Goal: Task Accomplishment & Management: Use online tool/utility

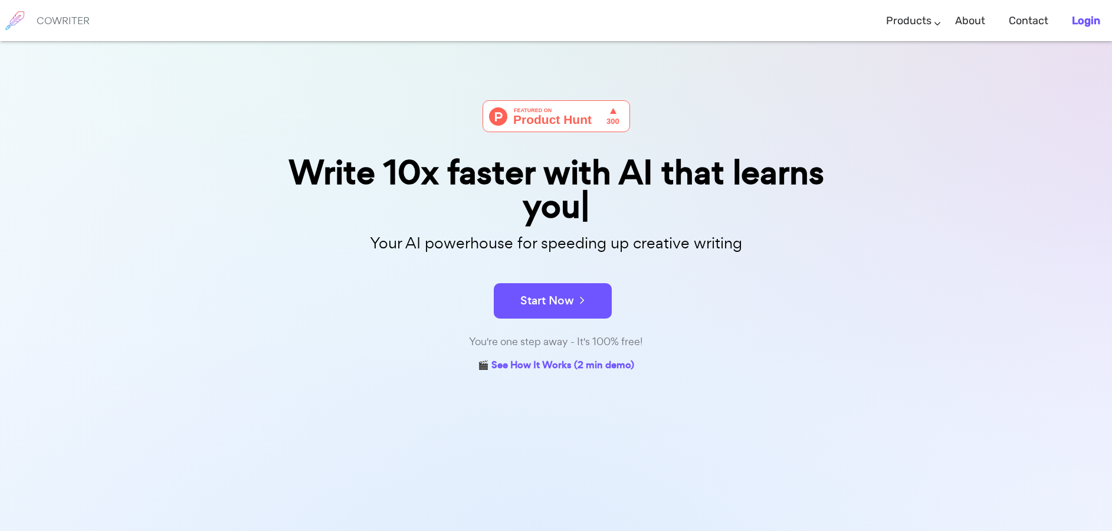
click at [1088, 27] on b "Login" at bounding box center [1086, 20] width 28 height 13
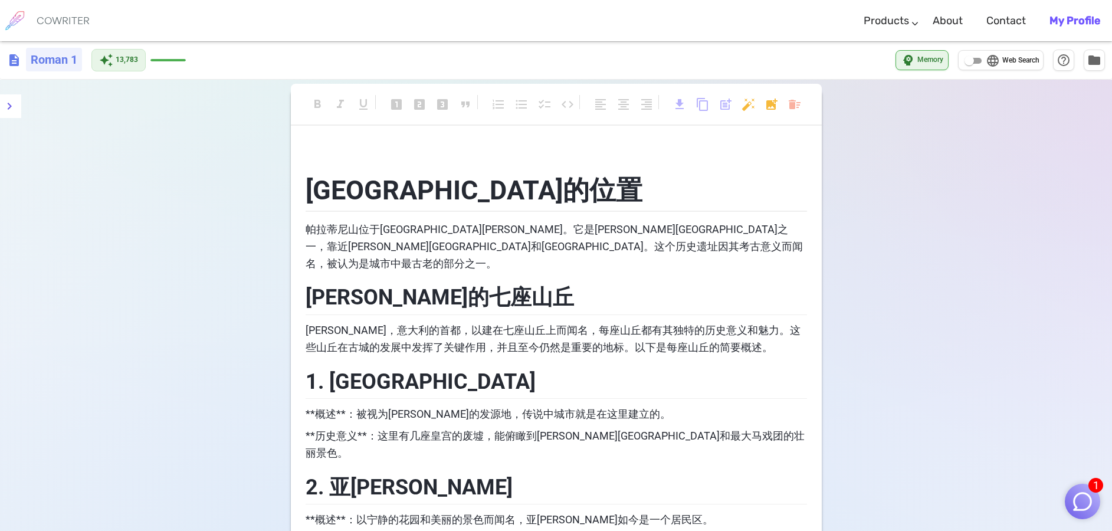
click at [55, 58] on h6 "Roman 1" at bounding box center [54, 60] width 56 height 24
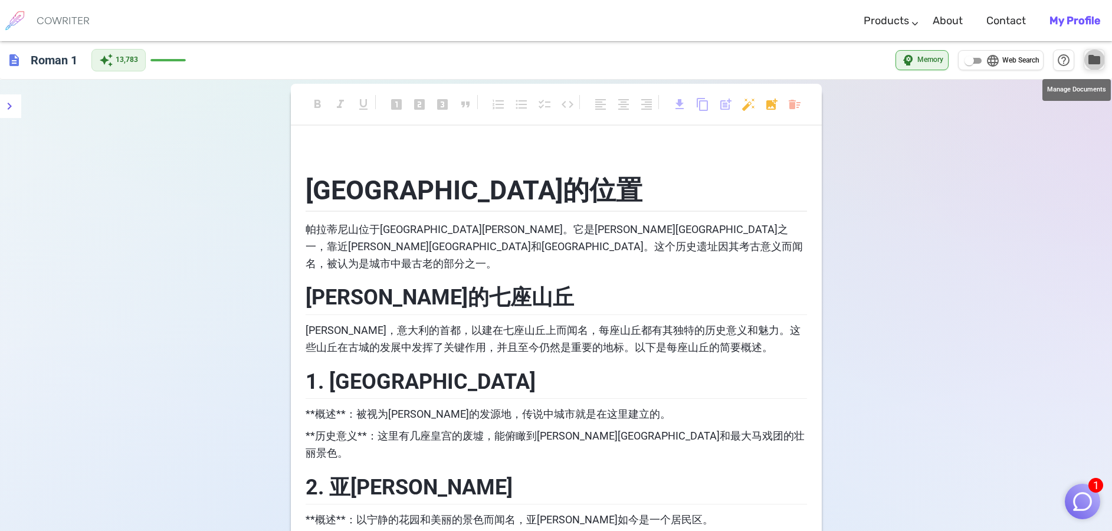
click at [1098, 64] on span "folder" at bounding box center [1094, 59] width 14 height 14
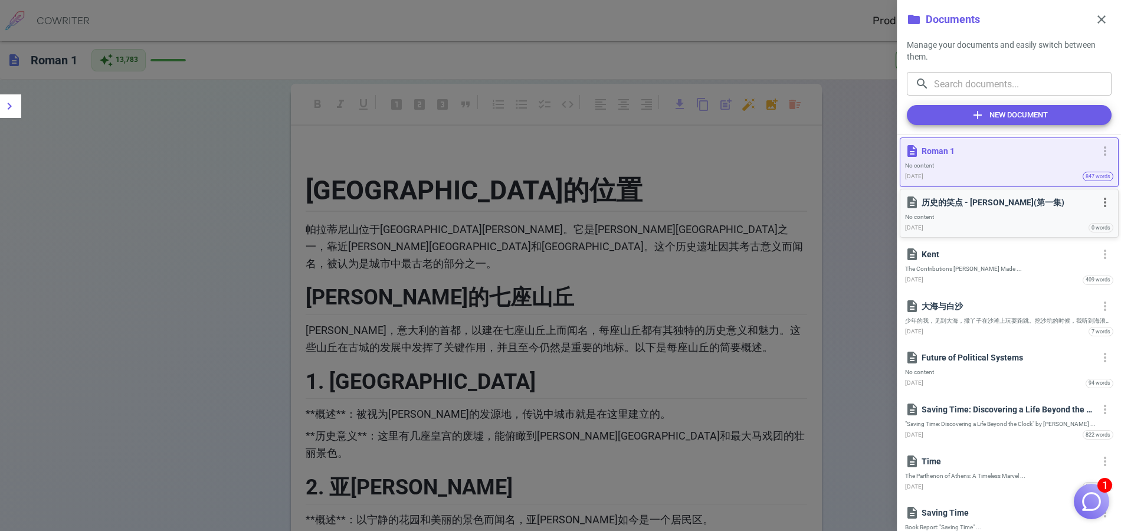
click at [953, 208] on p "历史的笑点 - [PERSON_NAME](第一集)" at bounding box center [1007, 202] width 173 height 12
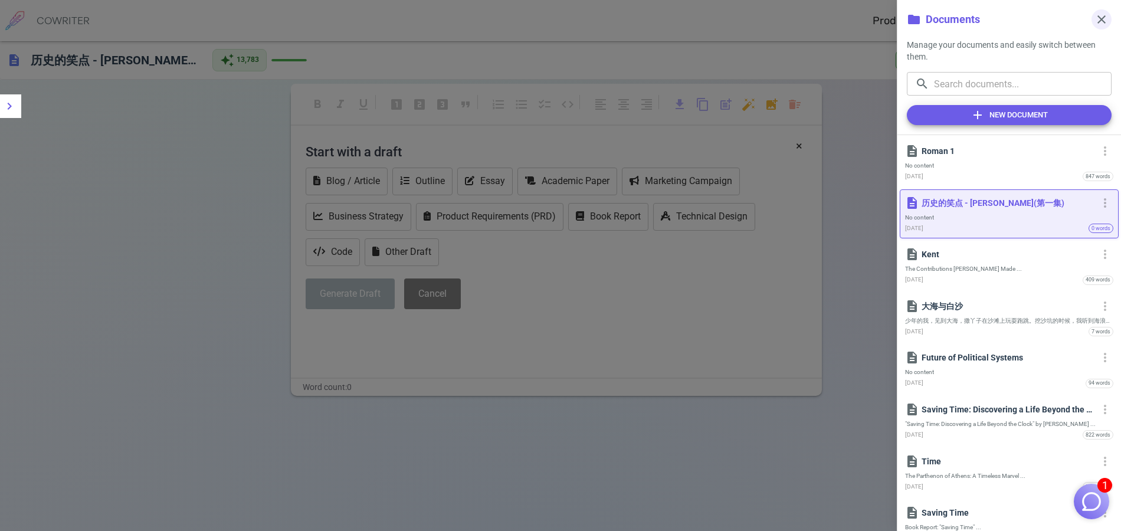
click at [1104, 22] on span "close" at bounding box center [1101, 19] width 14 height 14
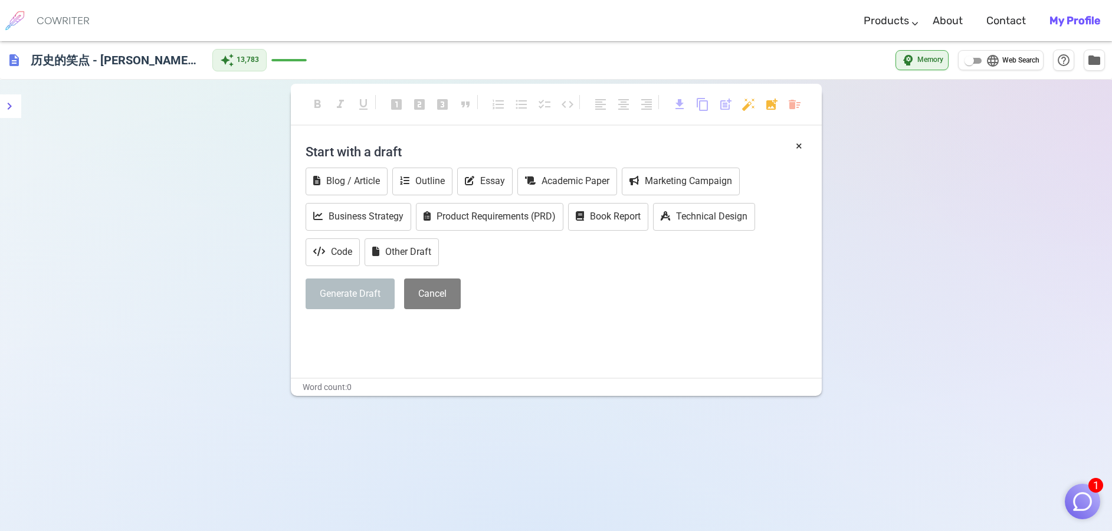
click at [384, 346] on p "﻿" at bounding box center [556, 352] width 501 height 17
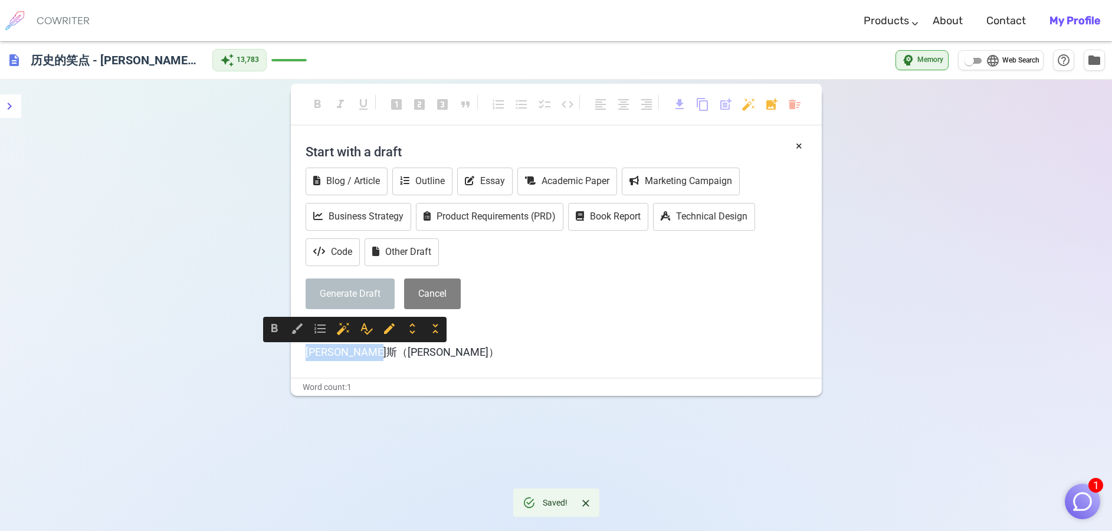
drag, startPoint x: 446, startPoint y: 352, endPoint x: 293, endPoint y: 347, distance: 153.4
click at [293, 347] on div "× Start with a draft Blog / Article Outline Essay Academic Paper Marketing Camp…" at bounding box center [556, 257] width 531 height 240
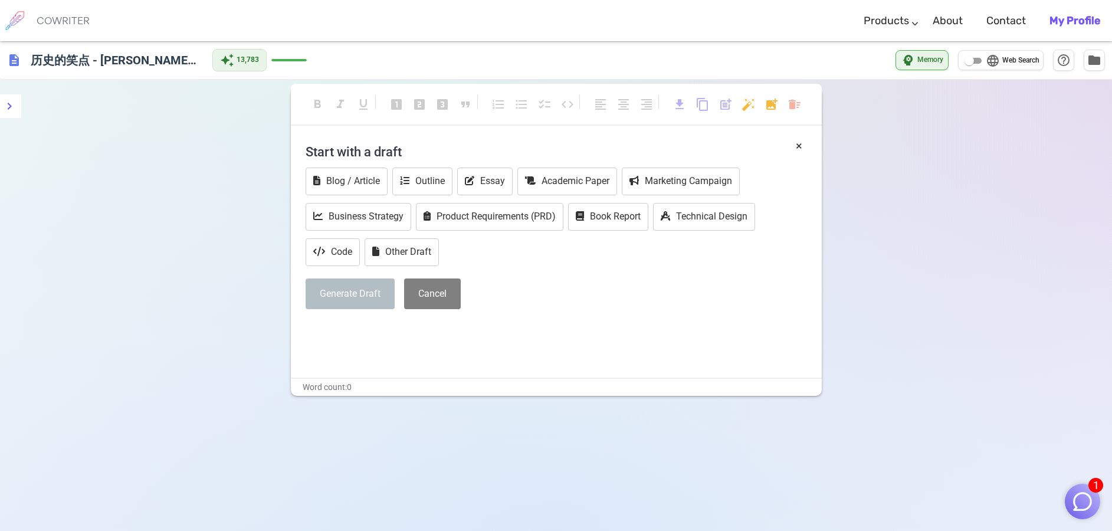
click at [390, 351] on p "﻿" at bounding box center [556, 352] width 501 height 17
click at [343, 333] on p "﻿" at bounding box center [556, 330] width 501 height 17
click at [319, 339] on p "﻿" at bounding box center [556, 330] width 501 height 17
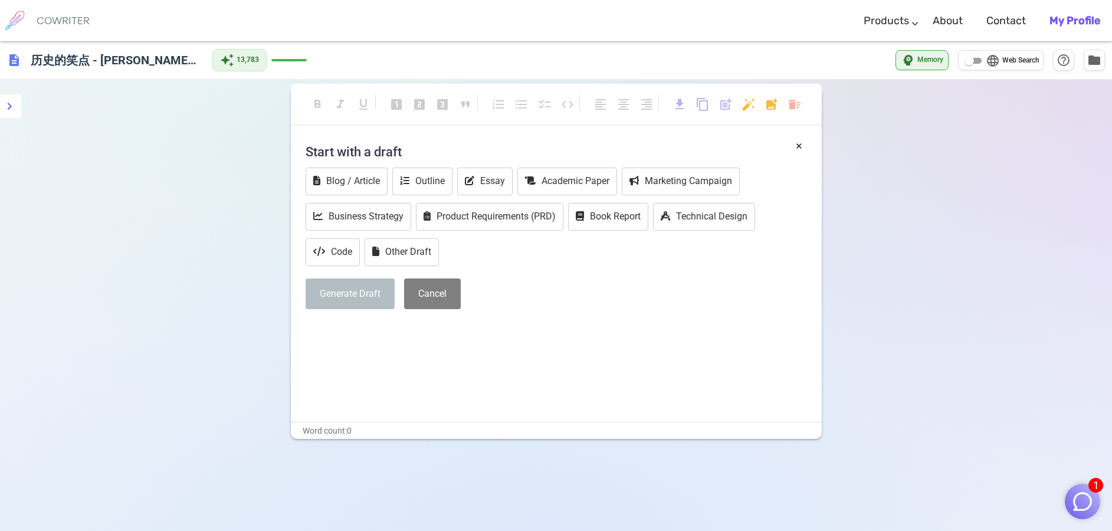
click at [350, 336] on p "﻿" at bounding box center [556, 330] width 501 height 17
click at [315, 338] on p "﻿" at bounding box center [556, 330] width 501 height 17
click at [631, 352] on p "﻿" at bounding box center [556, 352] width 501 height 17
click at [482, 175] on button "Essay" at bounding box center [484, 182] width 55 height 28
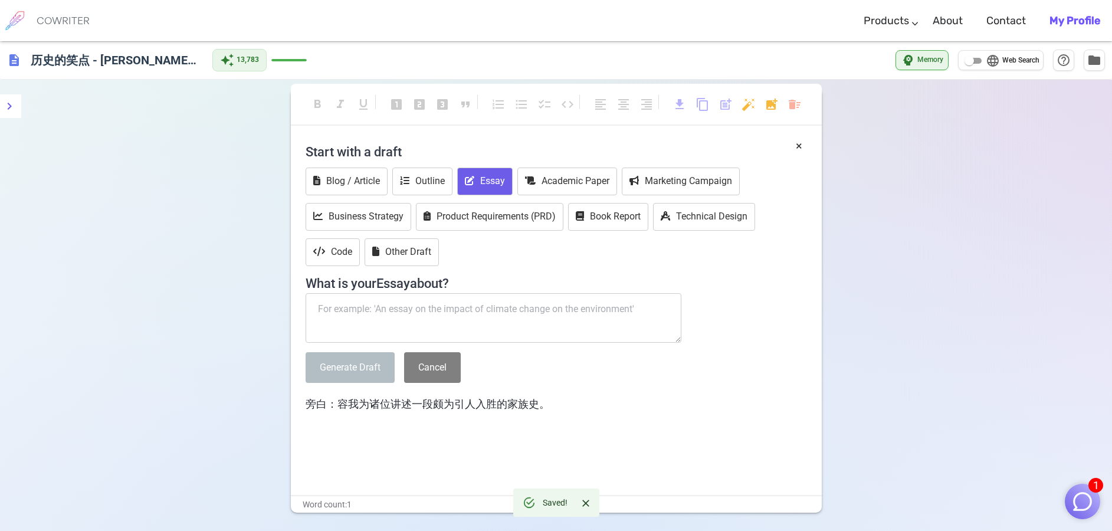
click at [554, 420] on p "﻿" at bounding box center [556, 426] width 501 height 17
click at [570, 399] on p "旁白：容我为诸位讲述一段颇为引人入胜的家族史。" at bounding box center [556, 404] width 501 height 17
click at [550, 405] on p "旁白：容我为诸位讲述一段颇为引人入胜的家族史。" at bounding box center [556, 404] width 501 height 17
drag, startPoint x: 80, startPoint y: 123, endPoint x: 160, endPoint y: 151, distance: 84.3
click at [80, 123] on div "format_bold format_italic format_underlined looks_one looks_two looks_3 format_…" at bounding box center [556, 349] width 1112 height 539
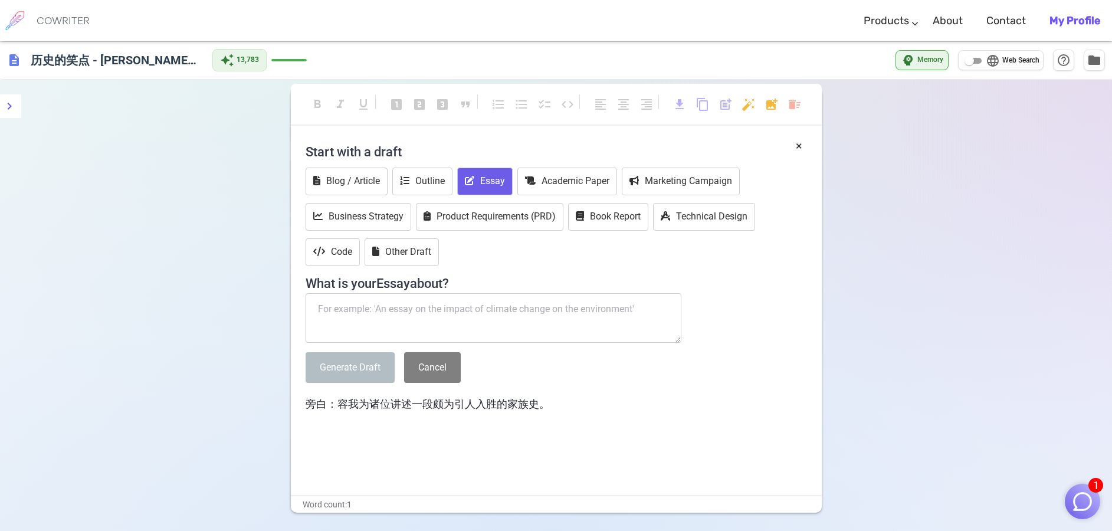
click at [558, 395] on div "× Start with a draft Blog / Article Outline Essay Academic Paper Marketing Camp…" at bounding box center [556, 307] width 501 height 341
click at [376, 312] on textarea at bounding box center [494, 318] width 376 height 50
click at [420, 249] on button "Other Draft" at bounding box center [402, 252] width 74 height 28
click at [392, 309] on textarea at bounding box center [494, 318] width 376 height 50
click at [570, 400] on p "旁白：容我为诸位讲述一段颇为引人入胜的家族史。" at bounding box center [556, 404] width 501 height 17
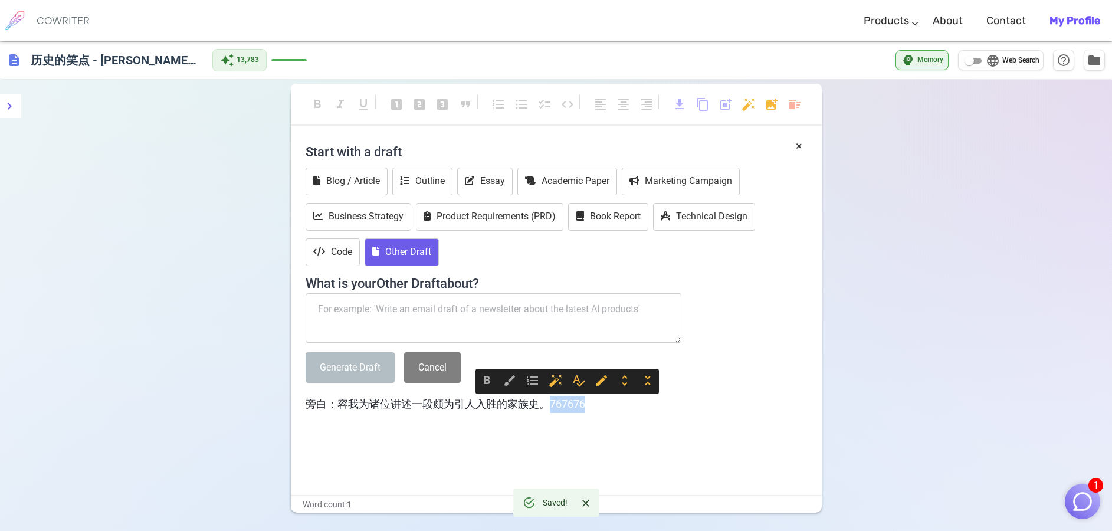
drag, startPoint x: 618, startPoint y: 406, endPoint x: 549, endPoint y: 405, distance: 68.4
click at [549, 405] on p "旁白：容我为诸位讲述一段颇为引人入胜的家族史。767676" at bounding box center [556, 404] width 501 height 17
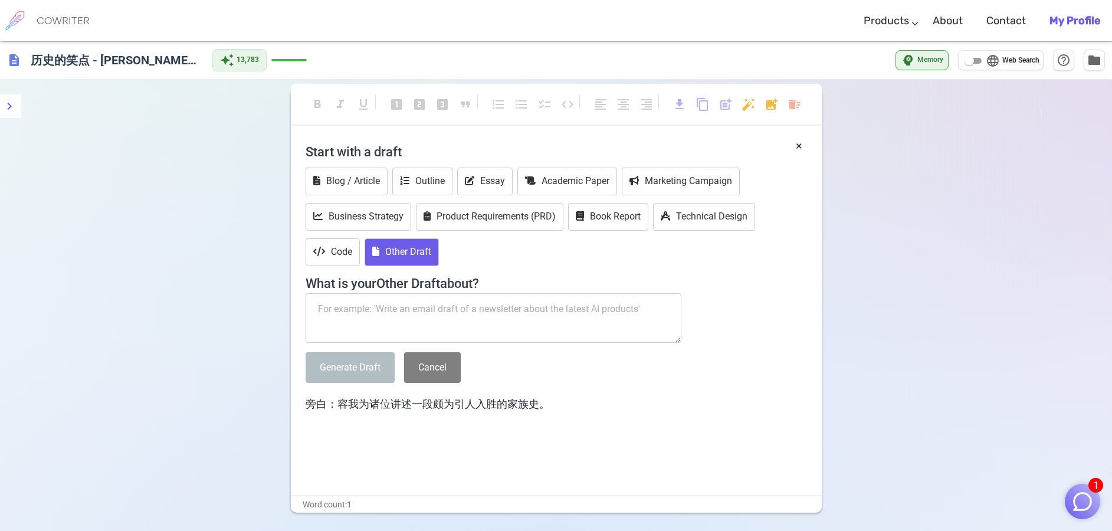
click at [385, 314] on textarea at bounding box center [494, 318] width 376 height 50
click at [571, 406] on p "旁白：容我为诸位讲述一段颇为引人入胜的家族史。" at bounding box center [556, 404] width 501 height 17
click at [799, 147] on button "×" at bounding box center [799, 145] width 6 height 17
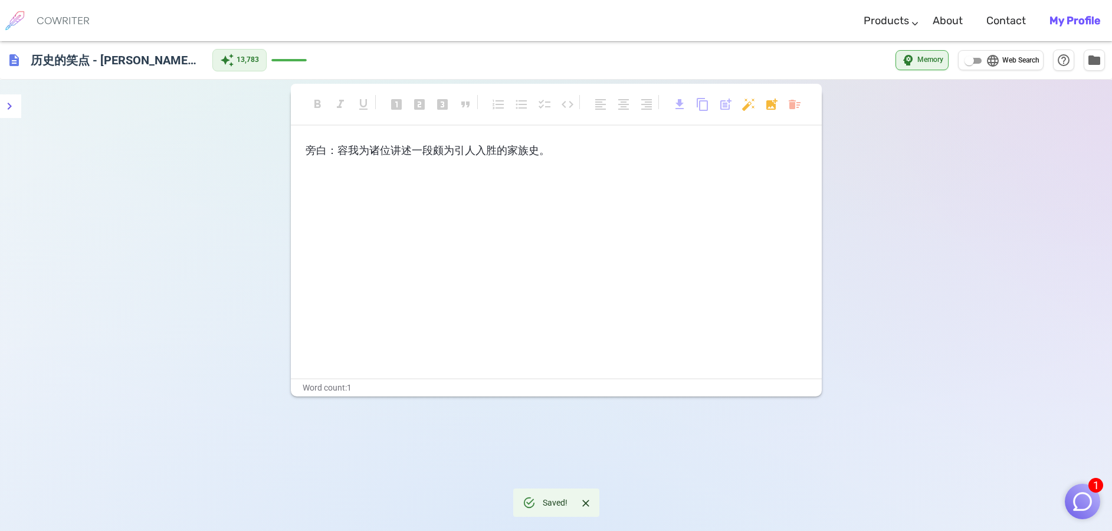
click at [613, 149] on p "旁白：容我为诸位讲述一段颇为引人入胜的家族史。" at bounding box center [556, 150] width 501 height 17
click at [726, 103] on span "post_add" at bounding box center [725, 104] width 14 height 14
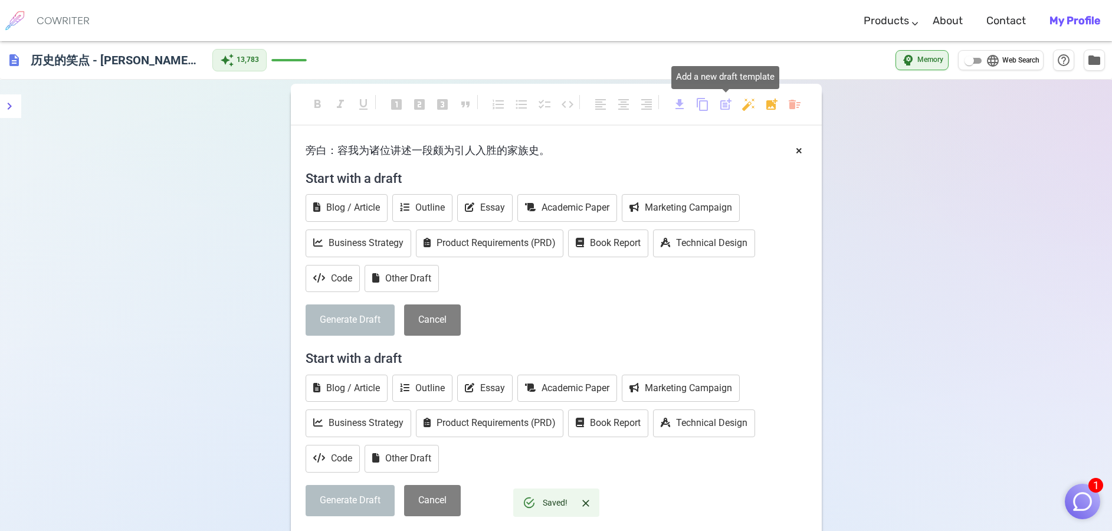
click at [726, 103] on span "post_add" at bounding box center [725, 104] width 14 height 14
click at [443, 496] on button "Cancel" at bounding box center [432, 500] width 57 height 31
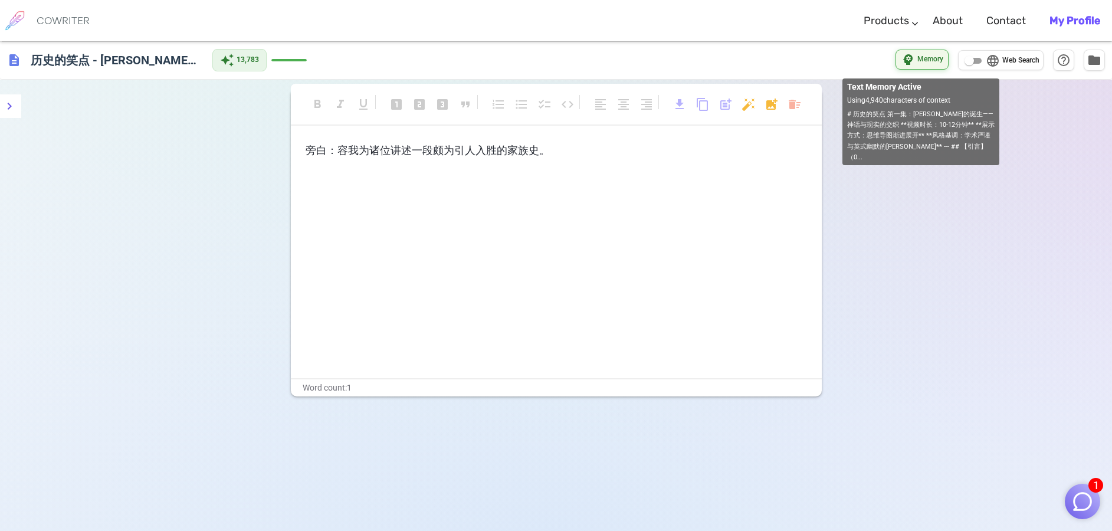
click at [925, 60] on span "Memory" at bounding box center [930, 60] width 26 height 12
click at [939, 60] on span "Memory" at bounding box center [930, 60] width 26 height 12
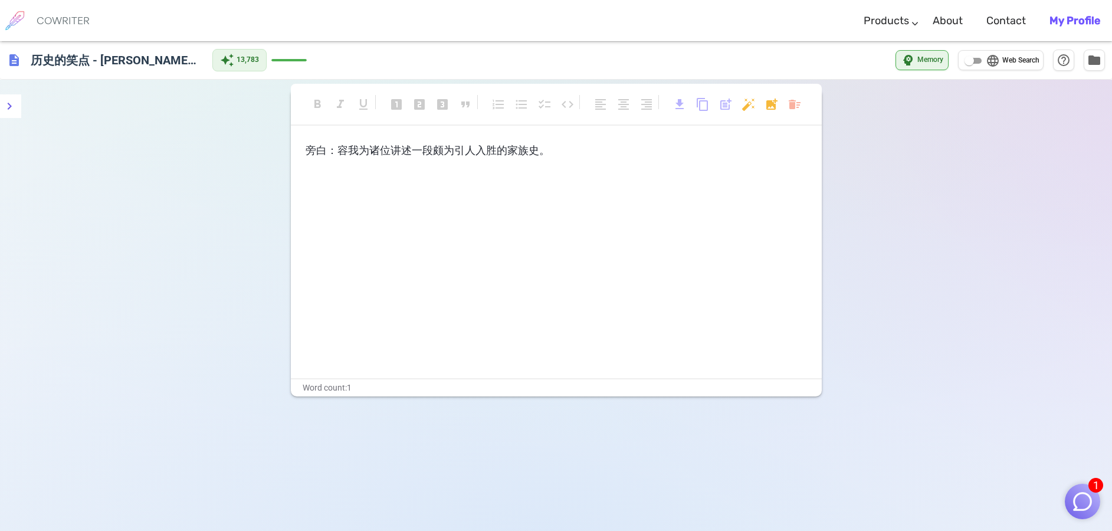
click at [1032, 61] on span "Web Search" at bounding box center [1020, 61] width 37 height 12
click at [990, 61] on input "language Web Search" at bounding box center [969, 61] width 42 height 14
checkbox input "true"
click at [646, 157] on p "旁白：容我为诸位讲述一段颇为引人入胜的家族史。" at bounding box center [556, 150] width 501 height 17
click at [1089, 503] on img "button" at bounding box center [1082, 501] width 22 height 22
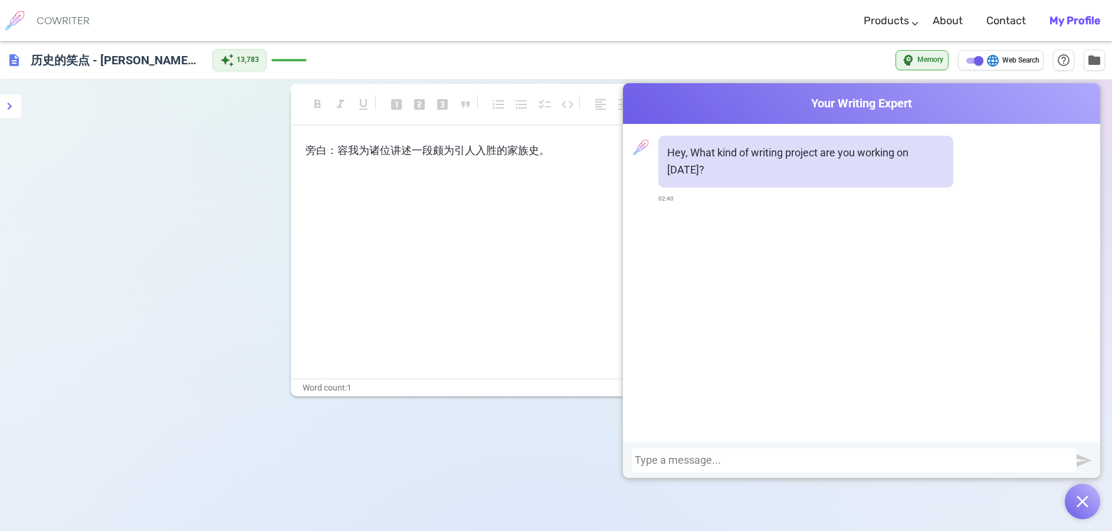
click at [684, 462] on div at bounding box center [854, 460] width 439 height 12
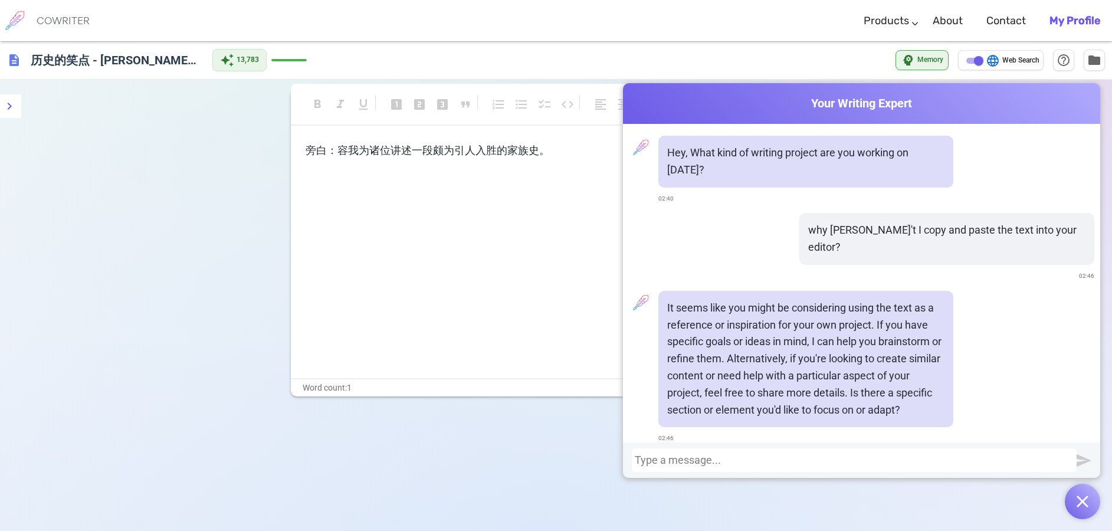
click at [510, 258] on div "旁白：容我为诸位讲述一段颇为引人入胜的家族史。 ﻿ ﻿ ﻿" at bounding box center [556, 260] width 531 height 236
click at [714, 459] on div at bounding box center [854, 460] width 439 height 12
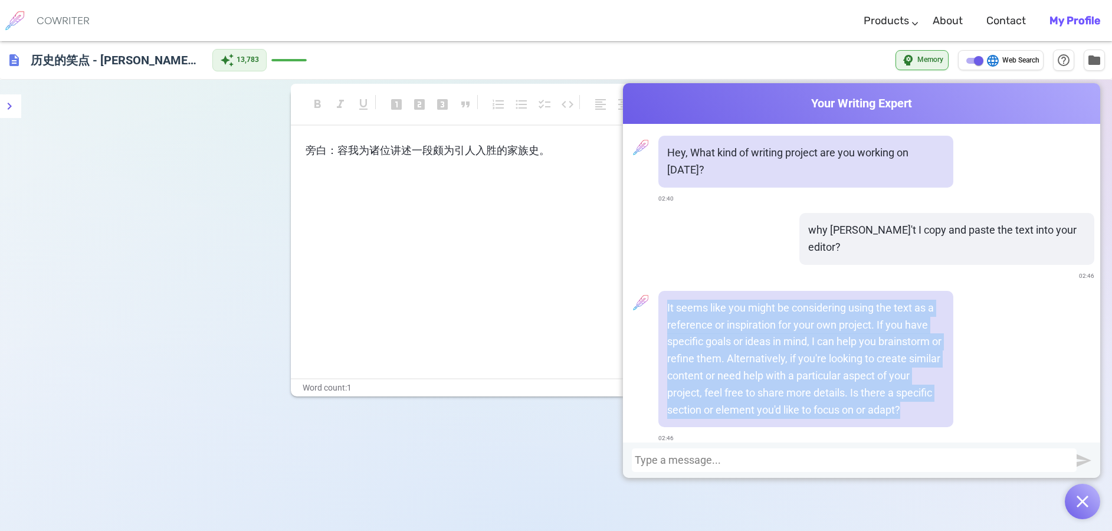
drag, startPoint x: 664, startPoint y: 270, endPoint x: 941, endPoint y: 376, distance: 296.6
click at [941, 376] on div "It seems like you might be considering using the text as a reference or inspira…" at bounding box center [805, 359] width 295 height 137
copy p "It seems like you might be considering using the text as a reference or inspira…"
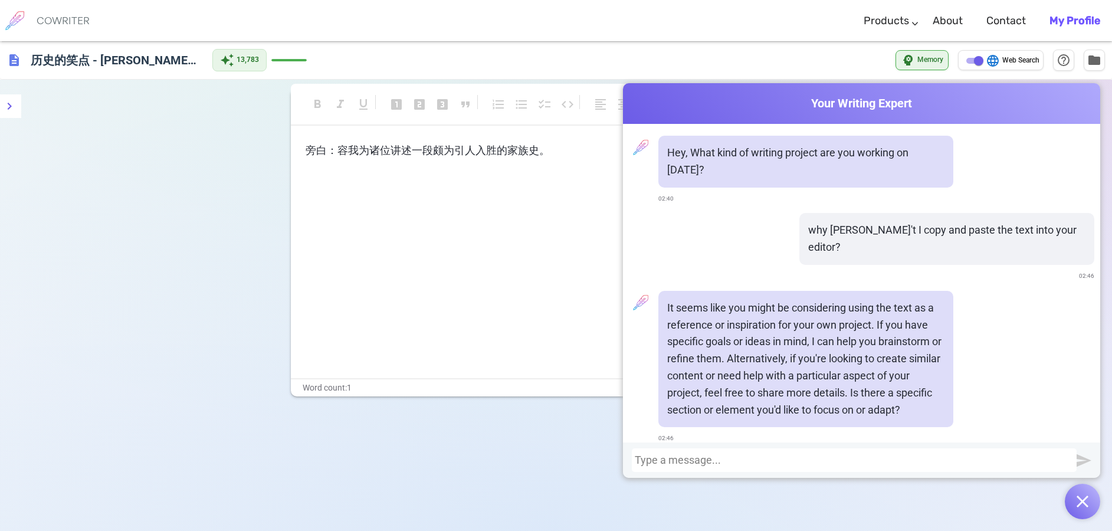
click at [487, 245] on div "旁白：容我为诸位讲述一段颇为引人入胜的家族史。 ﻿ ﻿ ﻿" at bounding box center [556, 260] width 531 height 236
click at [576, 155] on p "旁白：容我为诸位讲述一段颇为引人入胜的家族史。" at bounding box center [556, 150] width 501 height 17
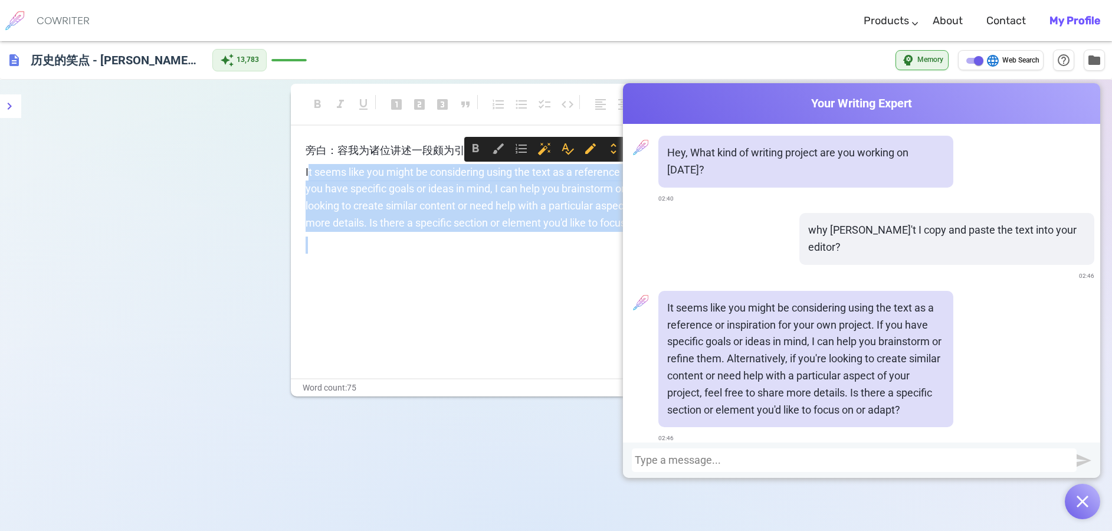
drag, startPoint x: 307, startPoint y: 170, endPoint x: 374, endPoint y: 257, distance: 109.7
click at [374, 257] on div "旁白：容我为诸位讲述一段颇为引人入胜的家族史。 It seems like you might be considering using the text a…" at bounding box center [556, 219] width 501 height 155
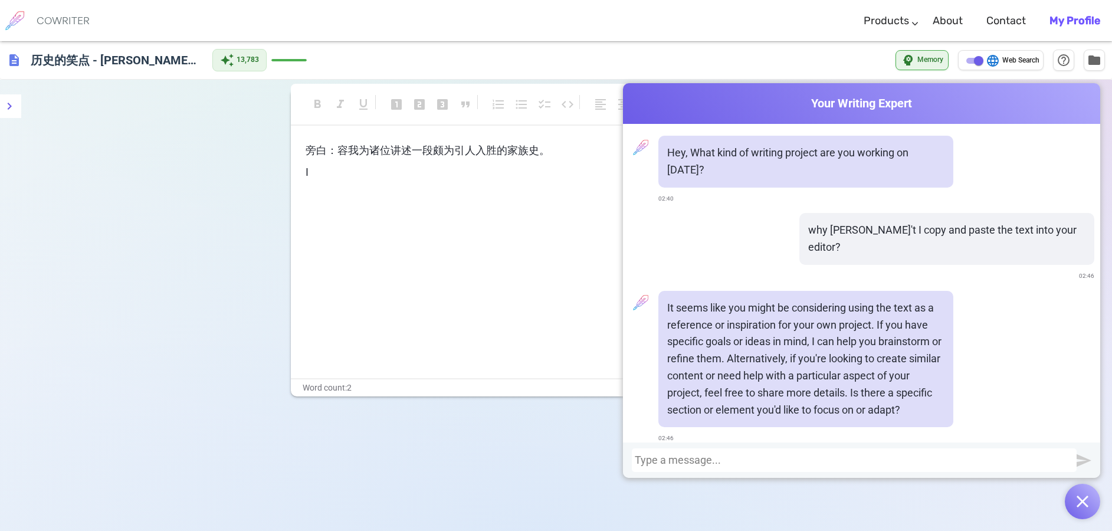
click at [685, 460] on div at bounding box center [854, 460] width 439 height 12
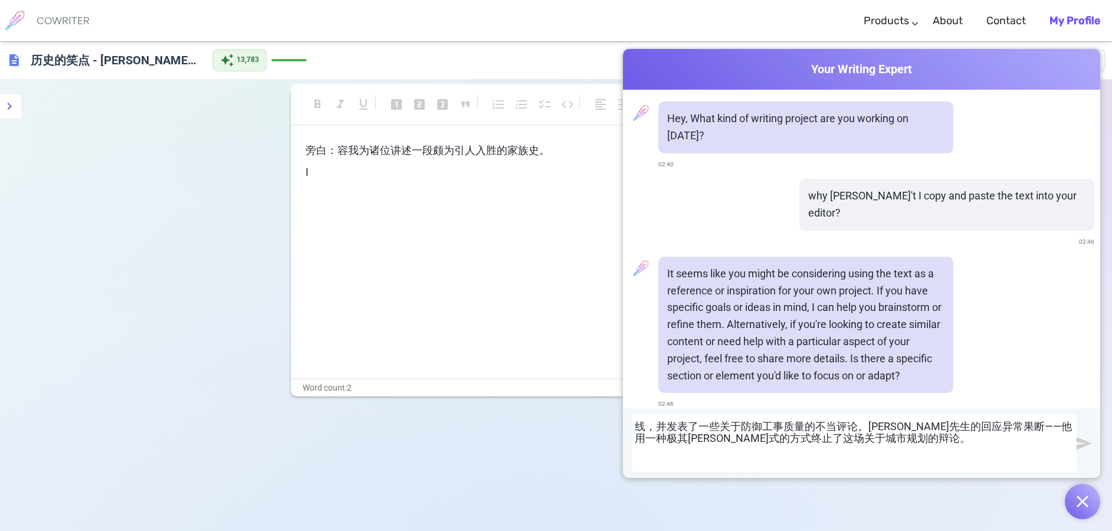
click at [1085, 445] on img "submit" at bounding box center [1083, 443] width 15 height 15
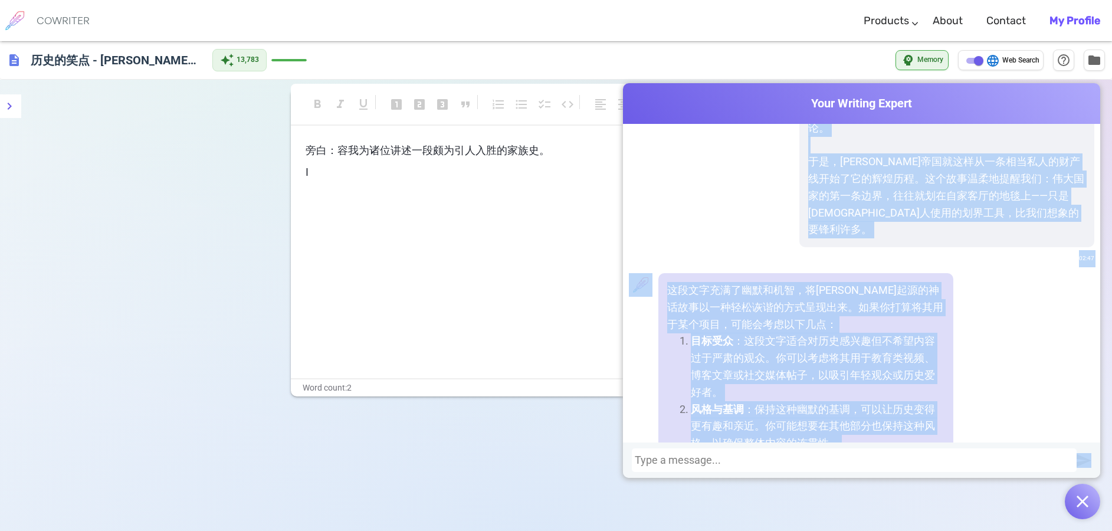
scroll to position [1075, 0]
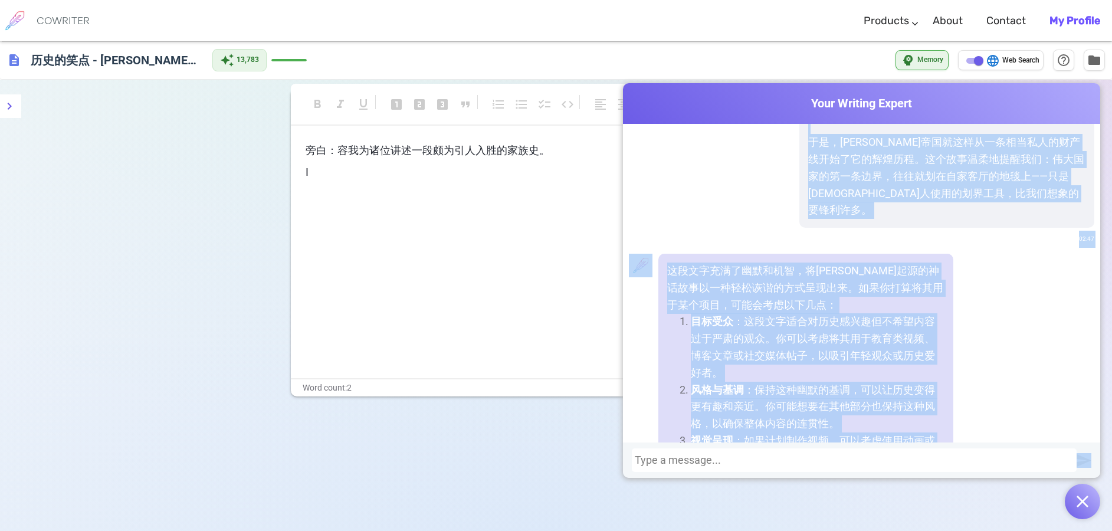
drag, startPoint x: 800, startPoint y: 241, endPoint x: 908, endPoint y: 445, distance: 231.1
click at [908, 445] on div "Cowriter Your Writing Expert Hey, What kind of writing project are you working …" at bounding box center [861, 280] width 477 height 395
click at [1033, 368] on div "这段文字充满了幽默和机智，将[PERSON_NAME]起源的神话故事以一种轻松诙谐的方式呈现出来。如果你打算将其用于某个项目，可能会考虑以下几点： 目标受众 …" at bounding box center [861, 439] width 465 height 370
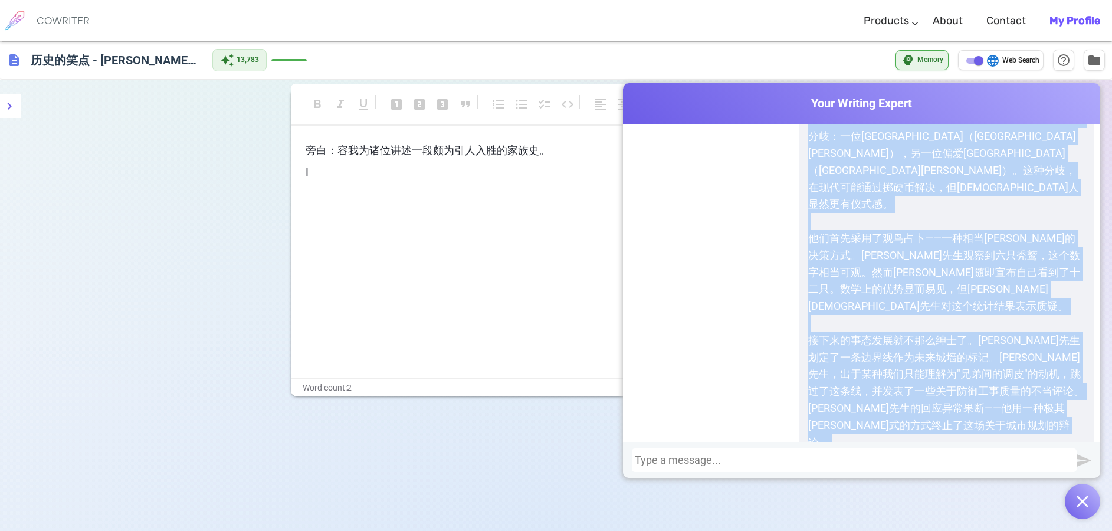
scroll to position [743, 0]
drag, startPoint x: 802, startPoint y: 241, endPoint x: 971, endPoint y: 365, distance: 210.2
click at [971, 365] on div "旁白：容我为诸位讲述一段颇为引人入胜的家族史。话说[PERSON_NAME]城陷落之后，[PERSON_NAME]斯（[PERSON_NAME]）先生——一位…" at bounding box center [946, 135] width 295 height 850
copy div "lo：ipsumdolorsitametco。adipiscing，elit（Seddoe）te——incididunt——utlaboreetdolorem…"
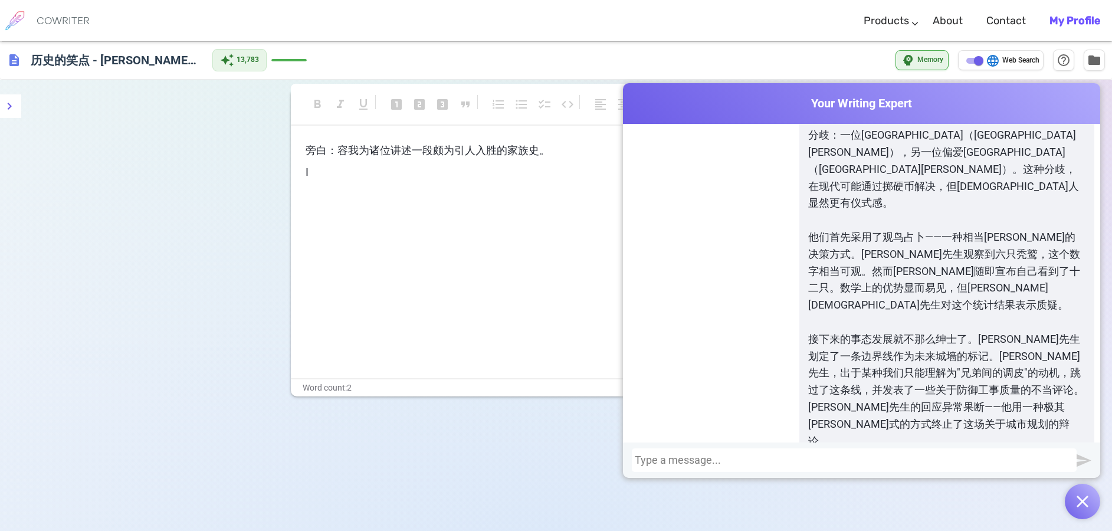
click at [389, 189] on p "﻿" at bounding box center [556, 193] width 501 height 17
click at [375, 181] on div "旁白：容我为诸位讲述一段颇为引人入胜的家族史。 I ﻿" at bounding box center [556, 172] width 501 height 60
click at [355, 176] on p "I" at bounding box center [556, 172] width 501 height 17
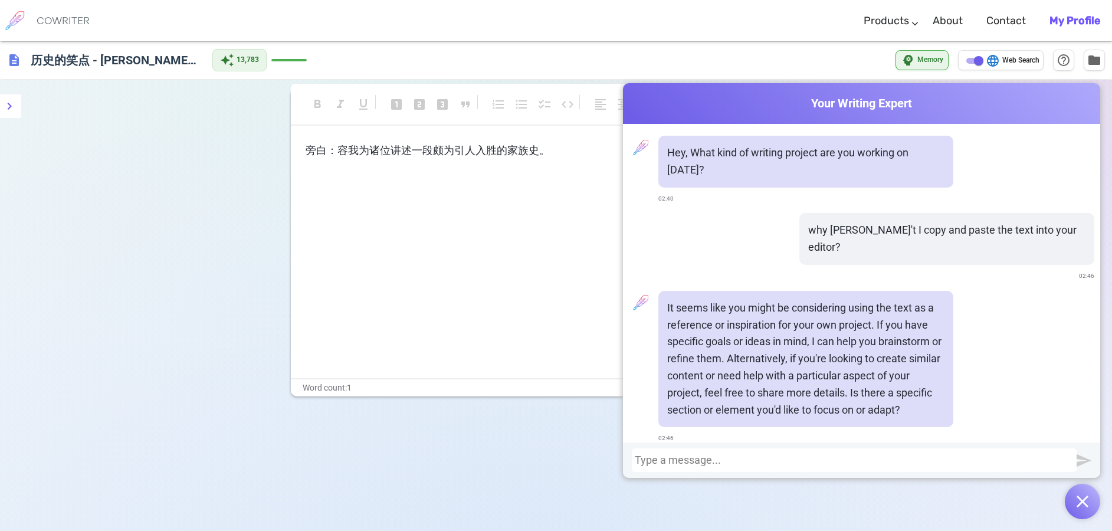
scroll to position [177, 0]
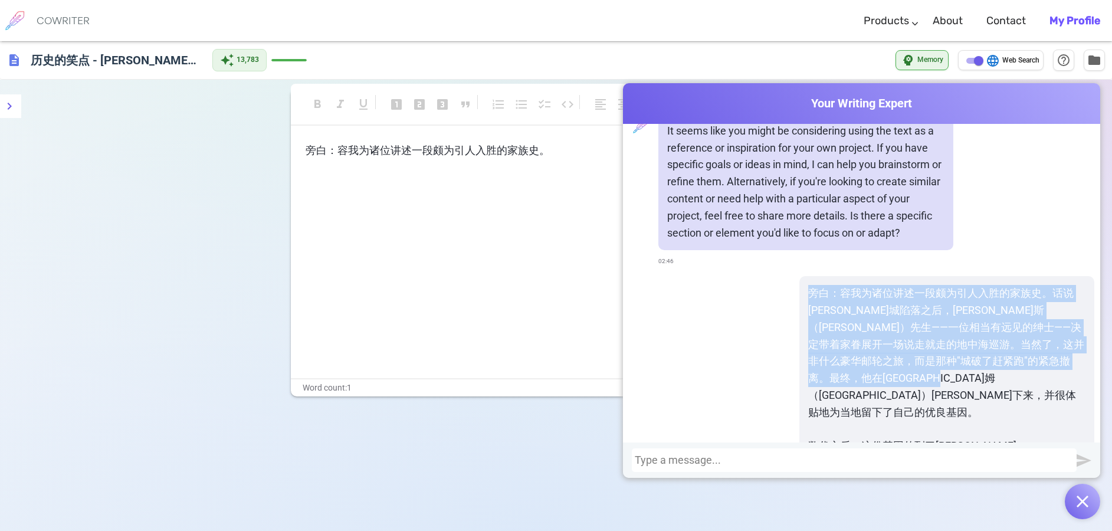
drag, startPoint x: 799, startPoint y: 255, endPoint x: 1029, endPoint y: 339, distance: 244.3
click at [1029, 339] on p "旁白：容我为诸位讲述一段颇为引人入胜的家族史。话说[PERSON_NAME]城陷落之后，[PERSON_NAME]斯（[PERSON_NAME]）先生——一位…" at bounding box center [946, 353] width 277 height 136
copy p "旁白：容我为诸位讲述一段颇为引人入胜的家族史。话说[PERSON_NAME]城陷落之后，[PERSON_NAME]斯（[PERSON_NAME]）先生——一位…"
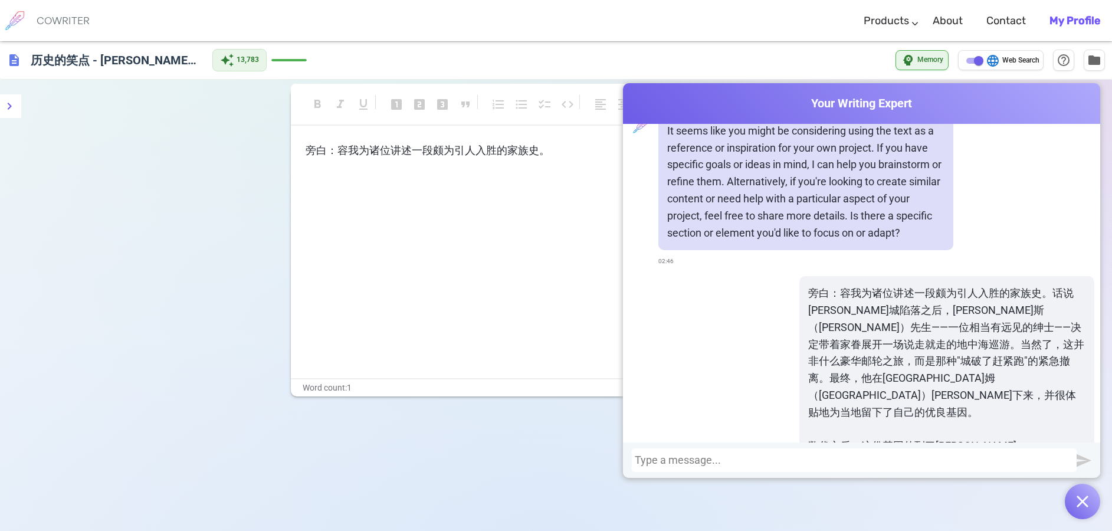
click at [547, 150] on span "旁白：容我为诸位讲述一段颇为引人入胜的家族史。" at bounding box center [428, 150] width 244 height 12
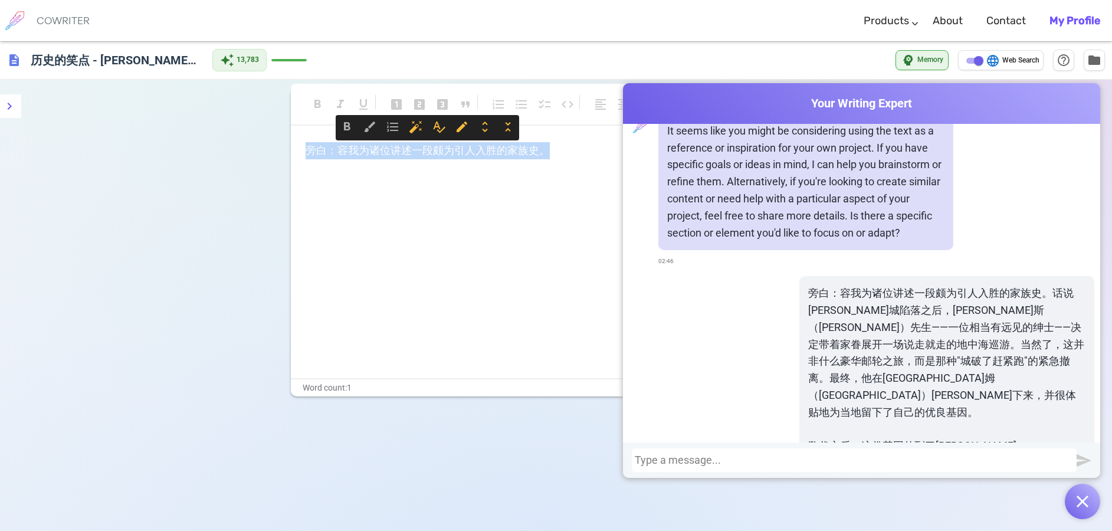
drag, startPoint x: 565, startPoint y: 150, endPoint x: 293, endPoint y: 149, distance: 271.9
click at [293, 149] on div "旁白：容我为诸位讲述一段颇为引人入胜的家族史。 ﻿ ﻿" at bounding box center [556, 260] width 531 height 236
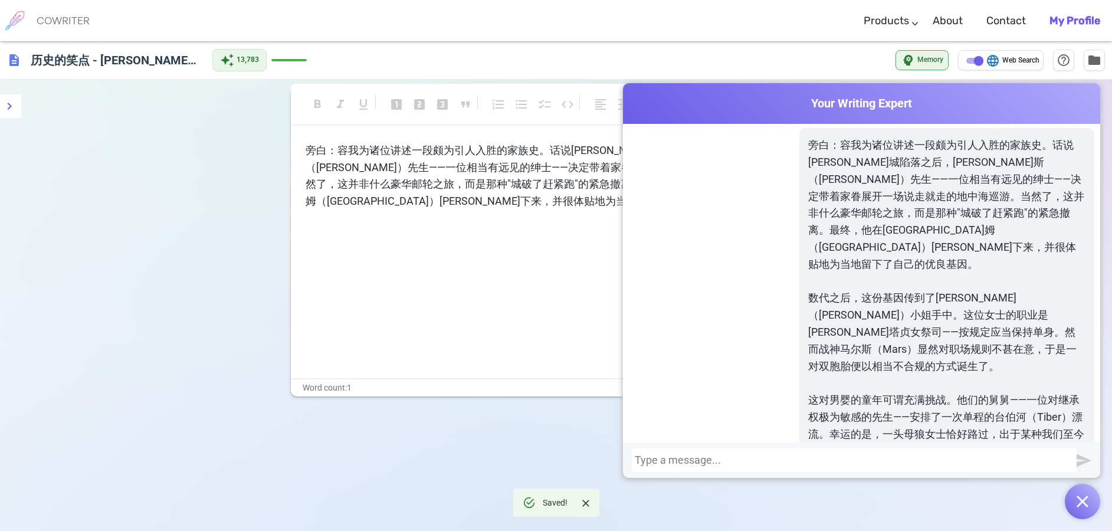
scroll to position [354, 0]
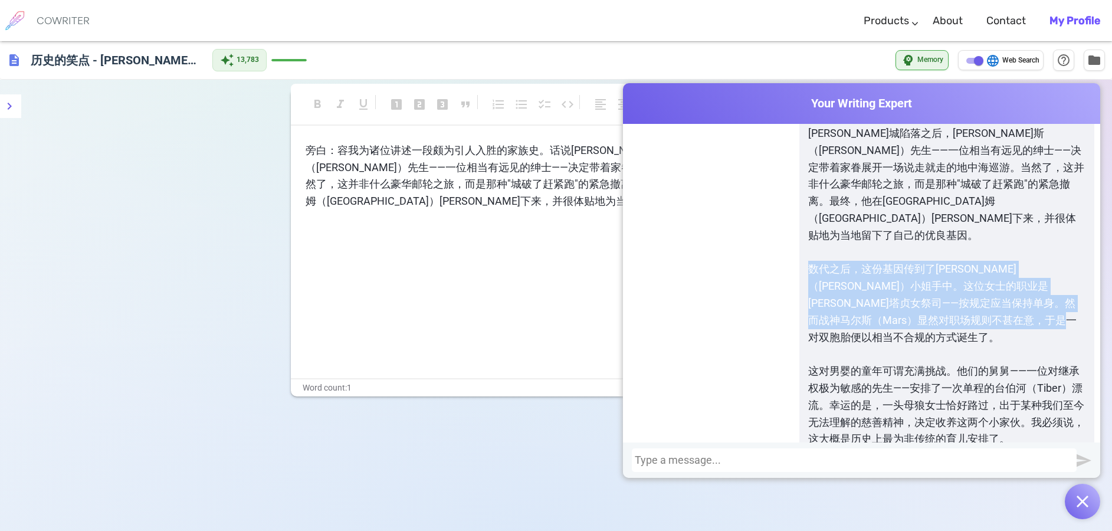
drag, startPoint x: 800, startPoint y: 200, endPoint x: 1076, endPoint y: 259, distance: 282.3
click at [1076, 261] on p "数代之后，这份基因传到了[PERSON_NAME]（[PERSON_NAME]）小姐手中。这位女士的职业是[PERSON_NAME]塔贞女祭司——按规定应当保…" at bounding box center [946, 303] width 277 height 85
copy p "数代之后，这份基因传到了[PERSON_NAME]（[PERSON_NAME]）小姐手中。这位女士的职业是[PERSON_NAME]塔贞女祭司——按规定应当保…"
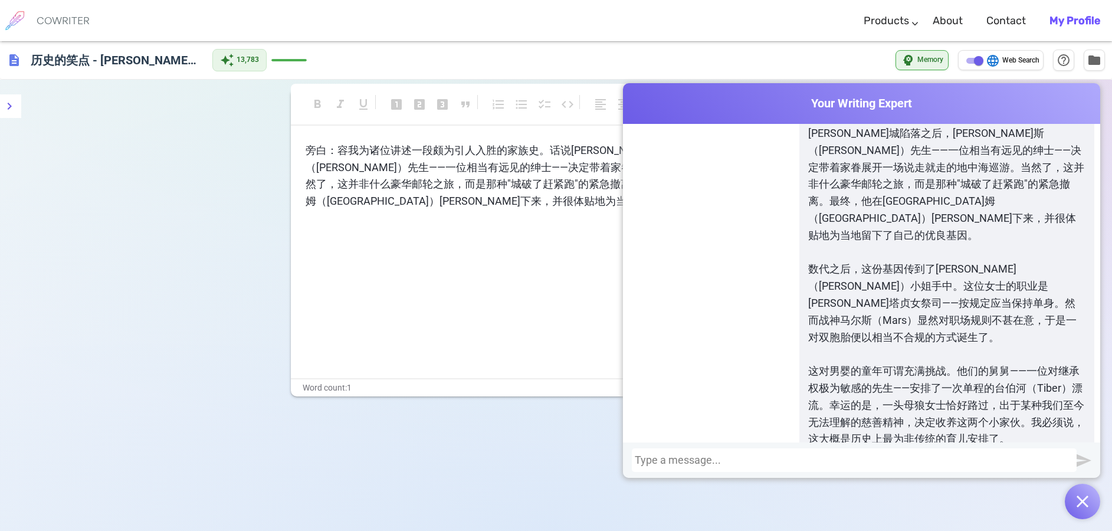
click at [436, 252] on p "﻿" at bounding box center [556, 245] width 501 height 17
drag, startPoint x: 372, startPoint y: 239, endPoint x: 359, endPoint y: 235, distance: 12.9
click at [372, 239] on p "﻿" at bounding box center [556, 245] width 501 height 17
click at [346, 231] on p "﻿" at bounding box center [556, 223] width 501 height 17
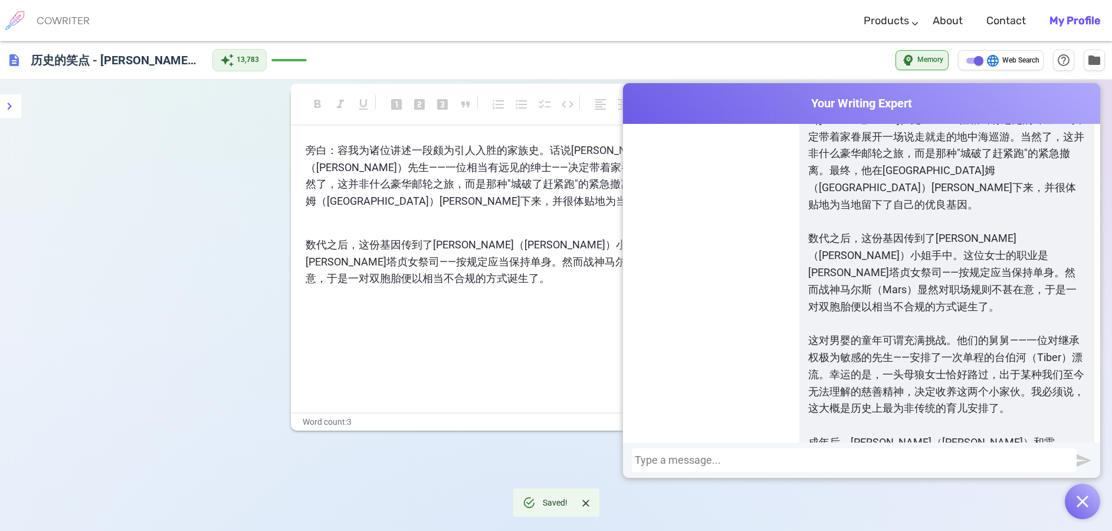
scroll to position [413, 0]
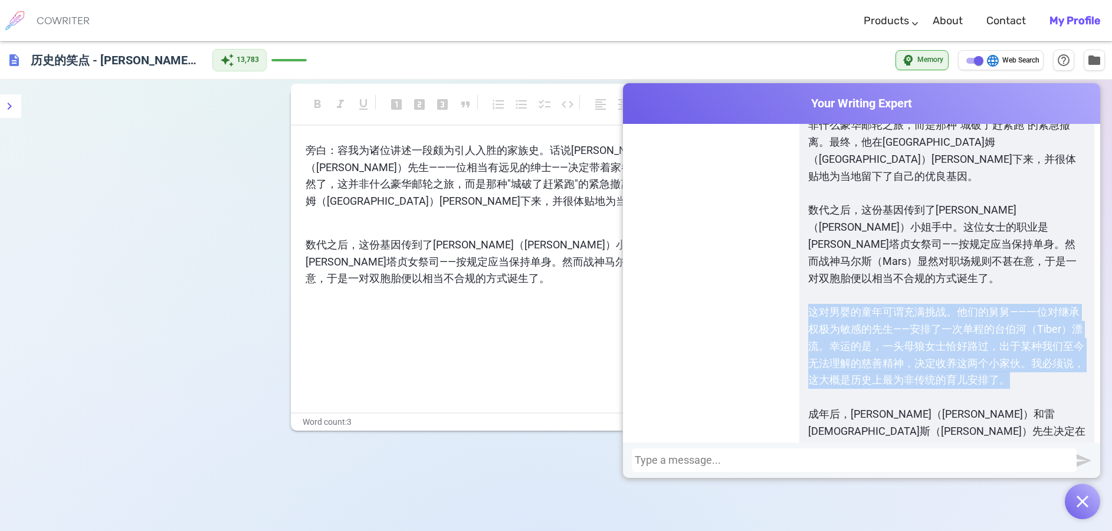
drag, startPoint x: 802, startPoint y: 226, endPoint x: 999, endPoint y: 302, distance: 211.7
click at [999, 304] on p "这对男婴的童年可谓充满挑战。他们的舅舅——一位对继承权极为敏感的先生——安排了一次单程的台伯河（Tiber）漂流。幸运的是，一头母狼女士恰好路过，出于某种我们…" at bounding box center [946, 346] width 277 height 85
copy p "这对男婴的童年可谓充满挑战。他们的舅舅——一位对继承权极为敏感的先生——安排了一次单程的台伯河（Tiber）漂流。幸运的是，一头母狼女士恰好路过，出于某种我们…"
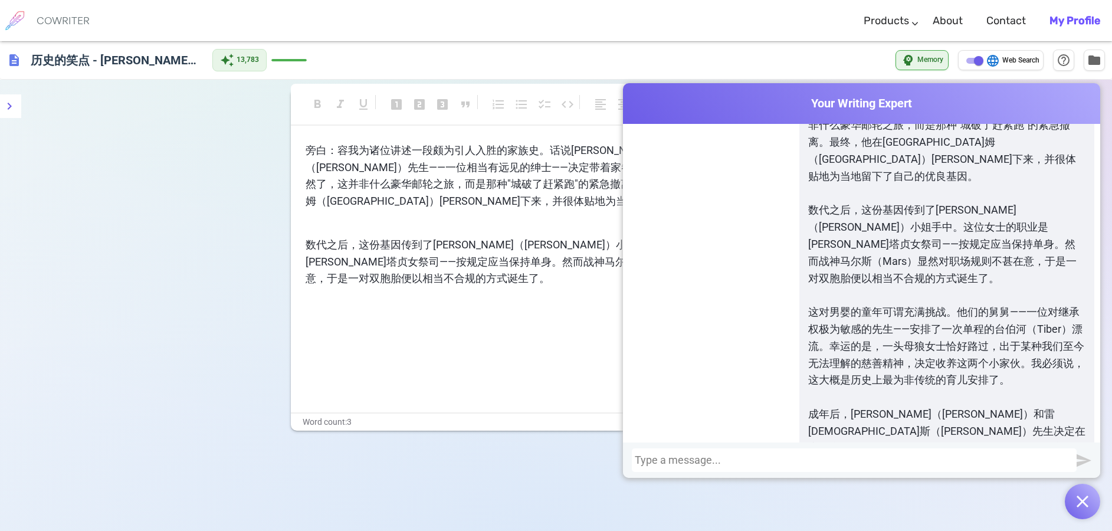
click at [447, 303] on p "﻿" at bounding box center [556, 300] width 501 height 17
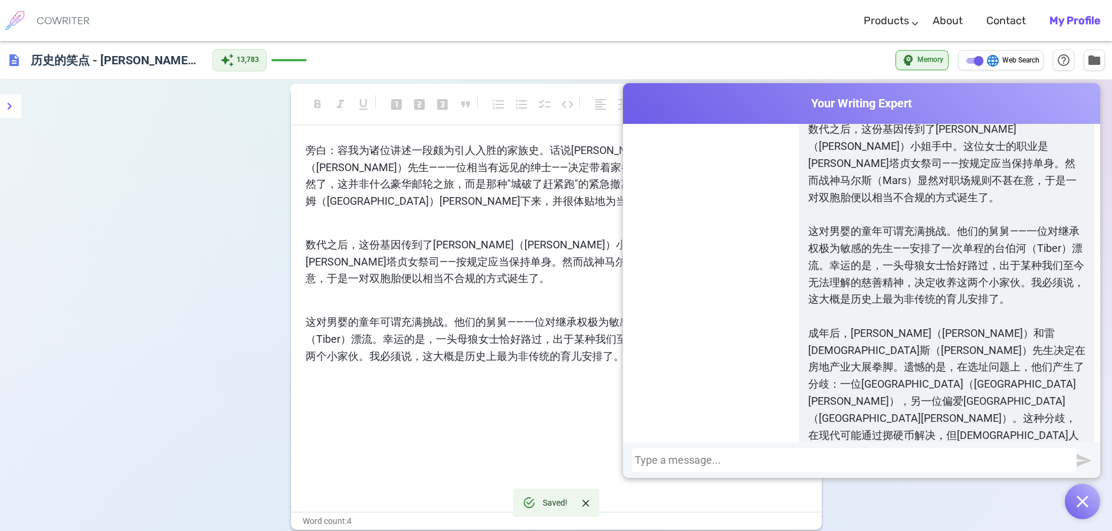
scroll to position [531, 0]
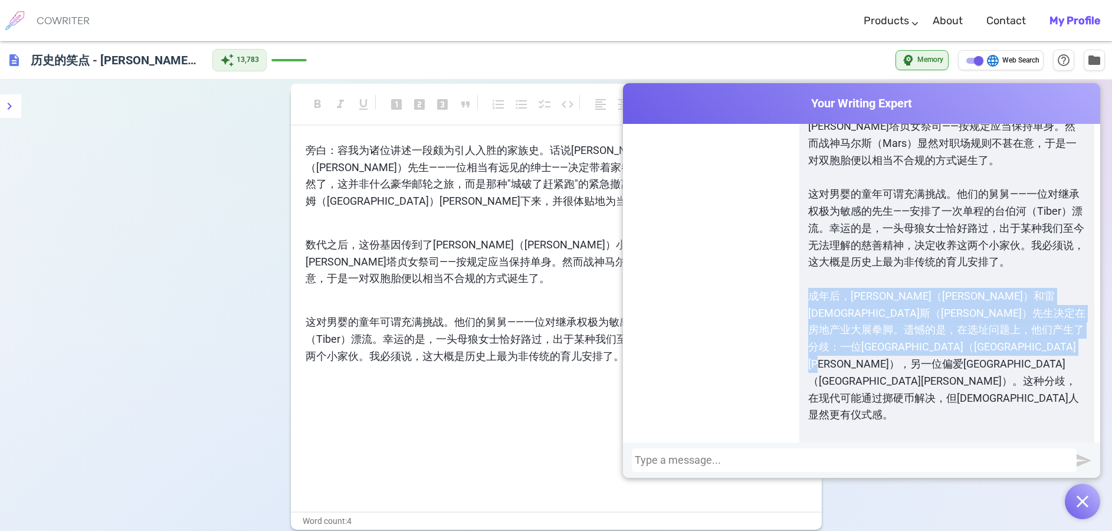
drag, startPoint x: 800, startPoint y: 210, endPoint x: 974, endPoint y: 274, distance: 186.1
click at [974, 288] on p "成年后，[PERSON_NAME]（[PERSON_NAME]）和雷[DEMOGRAPHIC_DATA]斯（[PERSON_NAME]）先生决定在房地产业大展…" at bounding box center [946, 356] width 277 height 136
copy p "成年后，[PERSON_NAME]（[PERSON_NAME]）和雷[DEMOGRAPHIC_DATA]斯（[PERSON_NAME]）先生决定在房地产业大展…"
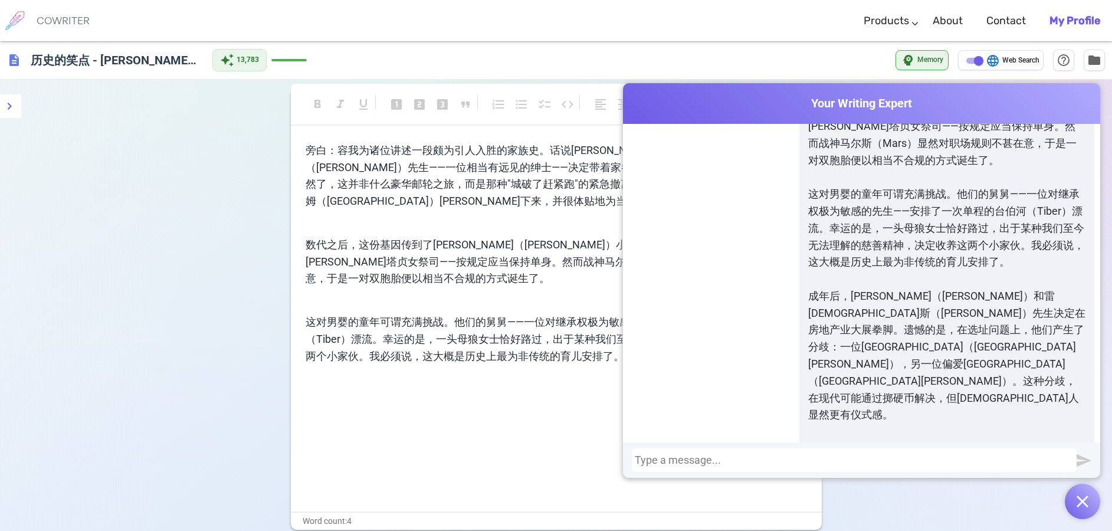
click at [439, 389] on div "旁白：容我为诸位讲述一段颇为引人入胜的家族史。话说[PERSON_NAME]城陷落之后，[PERSON_NAME]斯（[PERSON_NAME]）先生——一位…" at bounding box center [556, 318] width 501 height 353
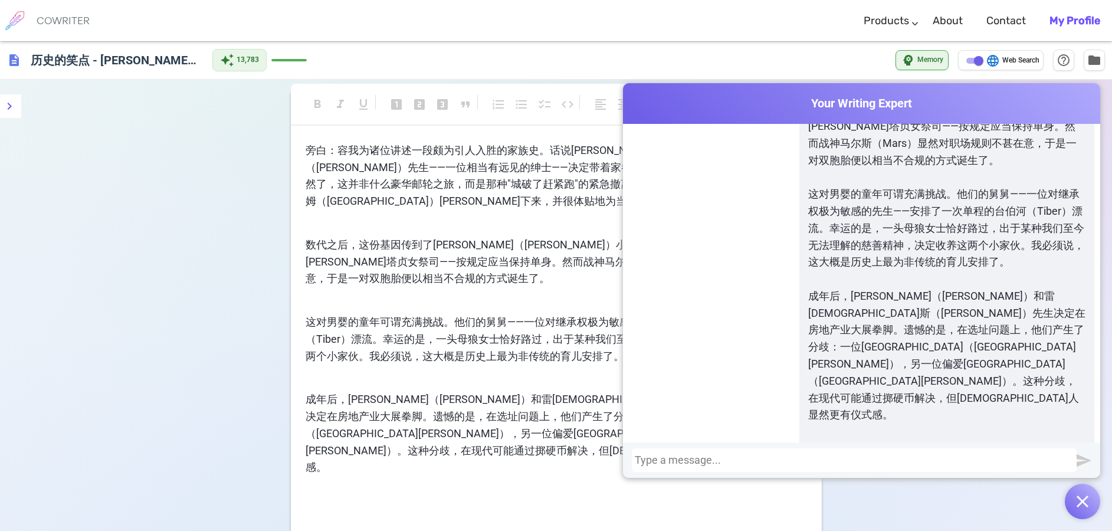
drag, startPoint x: 374, startPoint y: 442, endPoint x: 360, endPoint y: 457, distance: 20.0
click at [374, 442] on div "旁白：容我为诸位讲述一段颇为引人入胜的家族史。话说[PERSON_NAME]城陷落之后，[PERSON_NAME]斯（[PERSON_NAME]）先生——一位…" at bounding box center [556, 374] width 501 height 464
click at [360, 481] on p "﻿" at bounding box center [556, 489] width 501 height 17
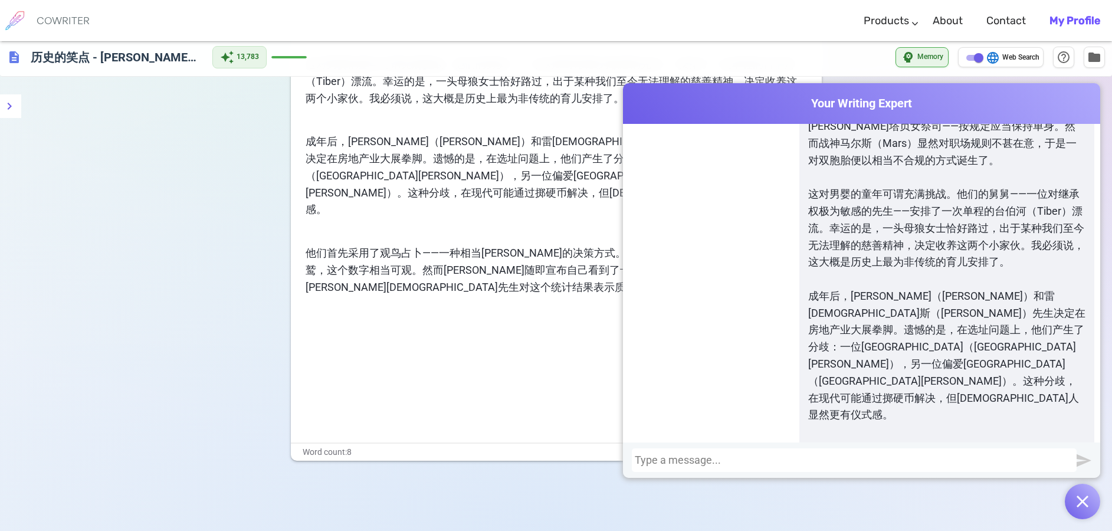
scroll to position [260, 0]
click at [346, 342] on p "﻿" at bounding box center [556, 350] width 501 height 17
click at [335, 320] on p "﻿" at bounding box center [556, 328] width 501 height 17
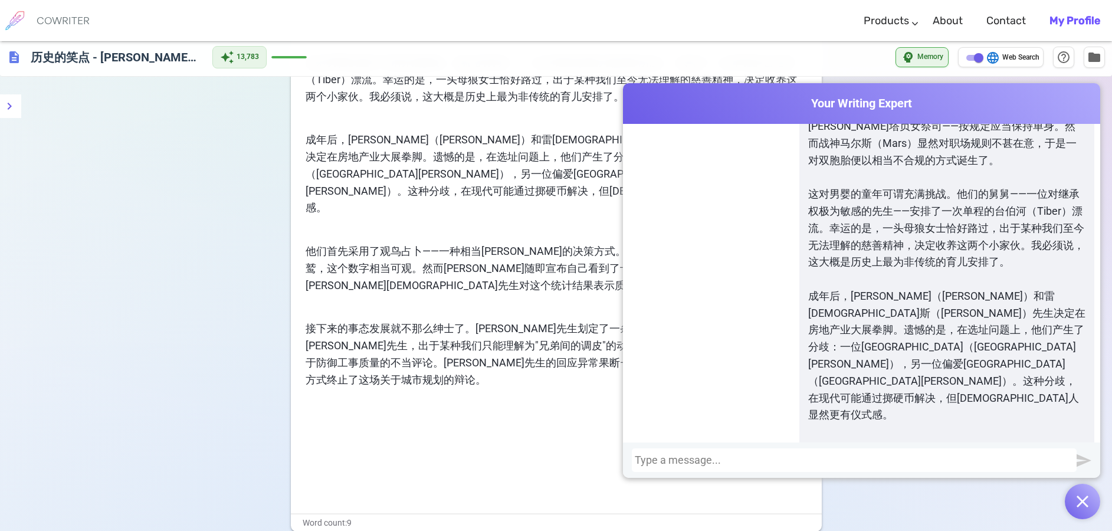
click at [347, 393] on p "﻿" at bounding box center [556, 401] width 501 height 17
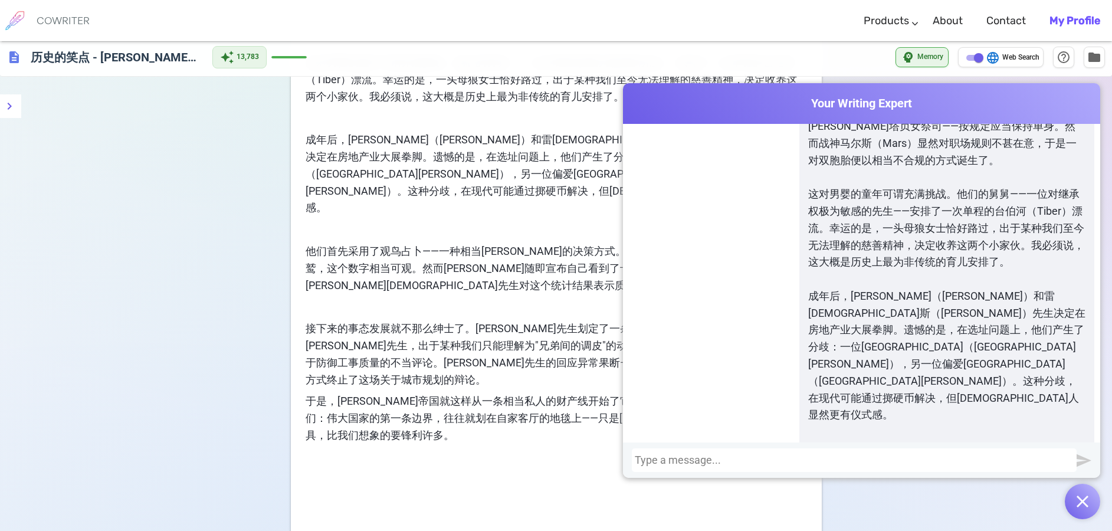
click at [1080, 498] on img "button" at bounding box center [1082, 501] width 12 height 12
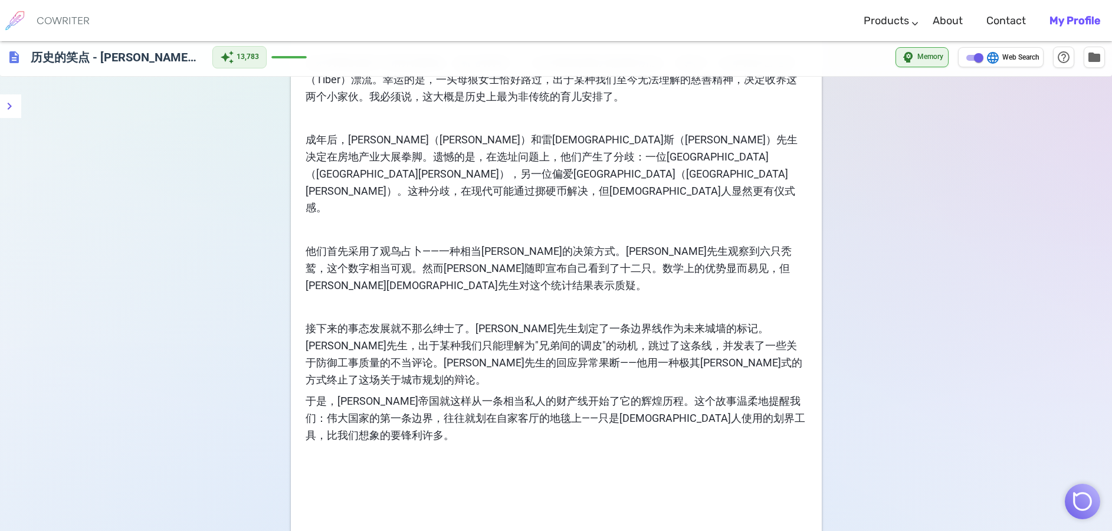
click at [795, 328] on p "接下来的事态发展就不那么绅士了。[PERSON_NAME]先生划定了一条边界线作为未来城墙的标记。[PERSON_NAME]先生，出于某种我们只能理解为"兄弟…" at bounding box center [556, 354] width 501 height 68
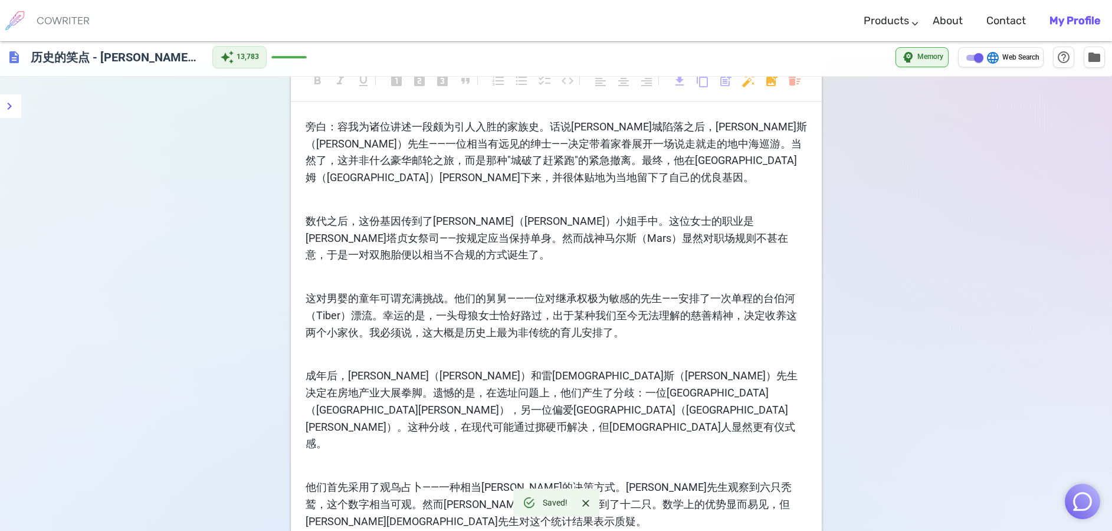
scroll to position [0, 0]
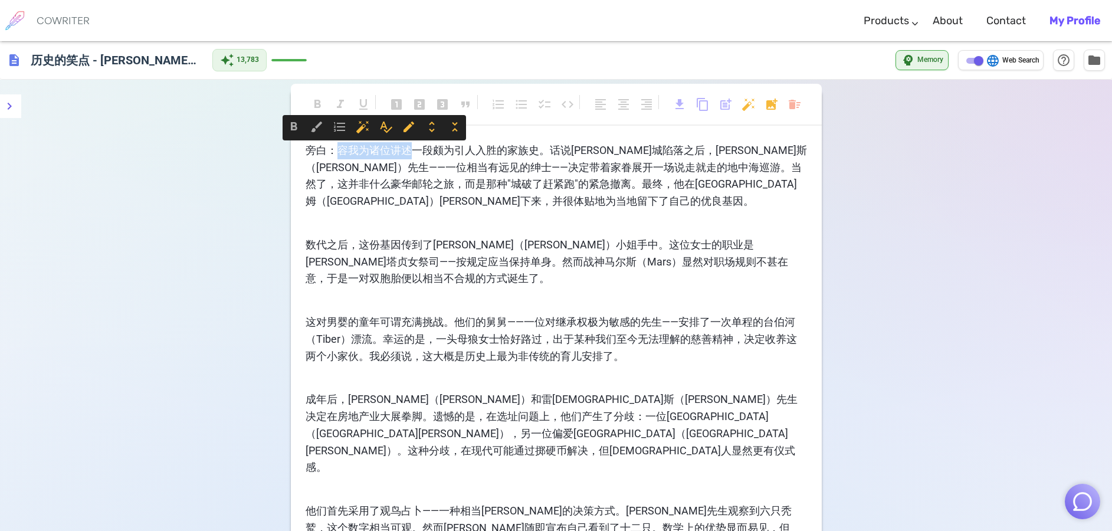
drag, startPoint x: 339, startPoint y: 152, endPoint x: 410, endPoint y: 152, distance: 71.4
click at [410, 152] on span "旁白：容我为诸位讲述一段颇为引人入胜的家族史。话说[PERSON_NAME]城陷落之后，[PERSON_NAME]斯（[PERSON_NAME]）先生——一位…" at bounding box center [556, 175] width 501 height 63
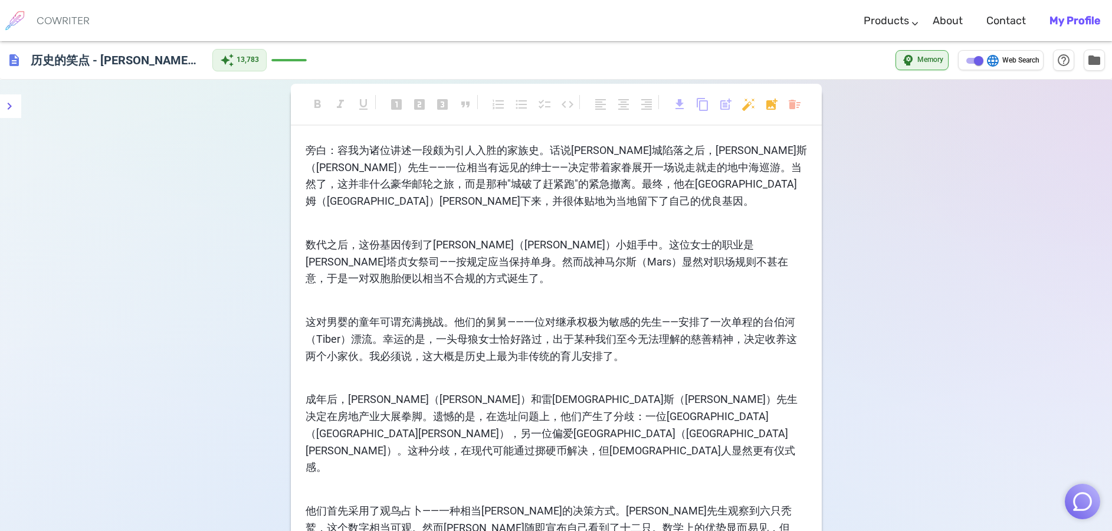
click at [494, 216] on p "﻿" at bounding box center [556, 223] width 501 height 17
click at [310, 147] on span "旁白：容我为诸位讲述一段颇为引人入胜的家族史。话说[PERSON_NAME]城陷落之后，[PERSON_NAME]斯（[PERSON_NAME]）先生——一位…" at bounding box center [556, 175] width 501 height 63
click at [340, 150] on span "旁白：容我为诸位讲述一段颇为引人入胜的家族史。话说[PERSON_NAME]城陷落之后，[PERSON_NAME]斯（[PERSON_NAME]）先生——一位…" at bounding box center [556, 175] width 501 height 63
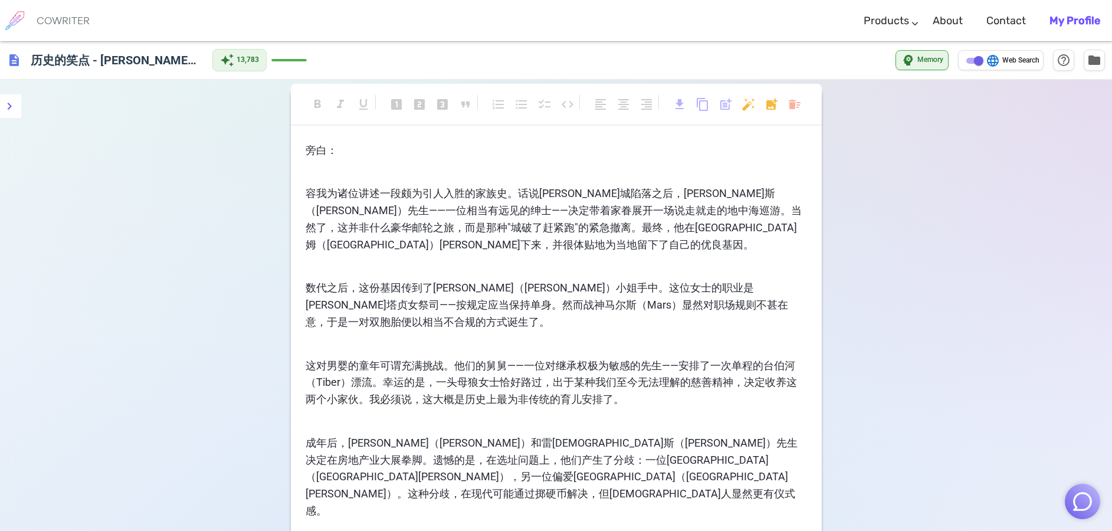
click at [376, 152] on p "旁白：" at bounding box center [556, 150] width 501 height 17
click at [354, 151] on p "旁白：" at bounding box center [556, 150] width 501 height 17
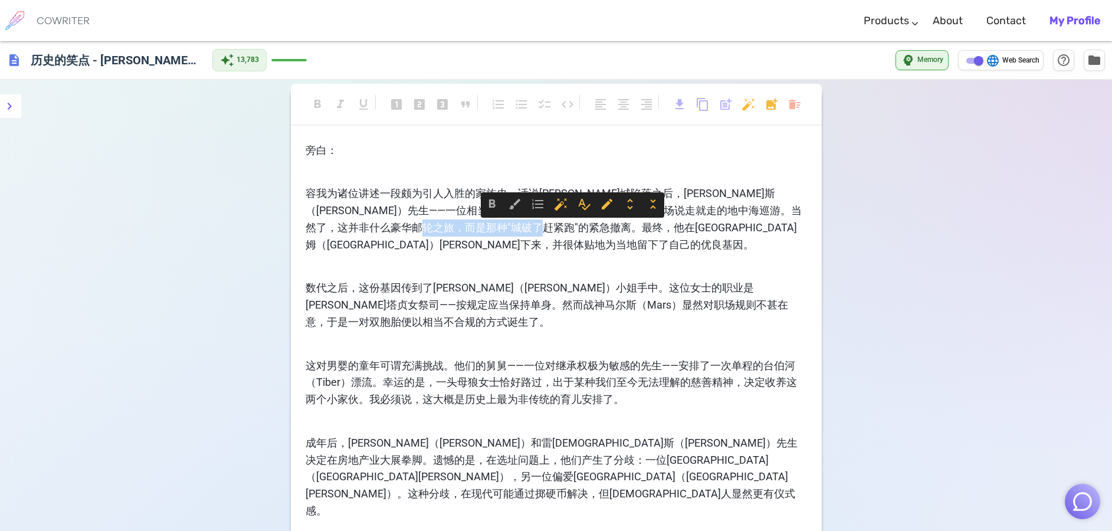
drag, startPoint x: 526, startPoint y: 229, endPoint x: 618, endPoint y: 227, distance: 91.4
click at [618, 227] on span "容我为诸位讲述一段颇为引人入胜的家族史。话说[PERSON_NAME]城陷落之后，[PERSON_NAME]斯（[PERSON_NAME]）先生——一位相当有…" at bounding box center [554, 218] width 496 height 63
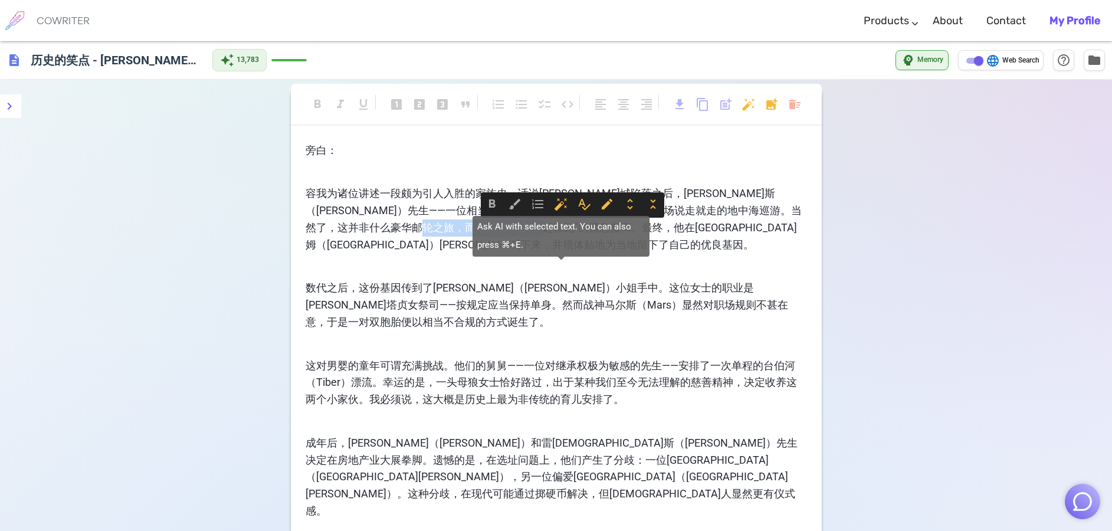
click at [560, 205] on span "auto_fix_high" at bounding box center [561, 204] width 14 height 14
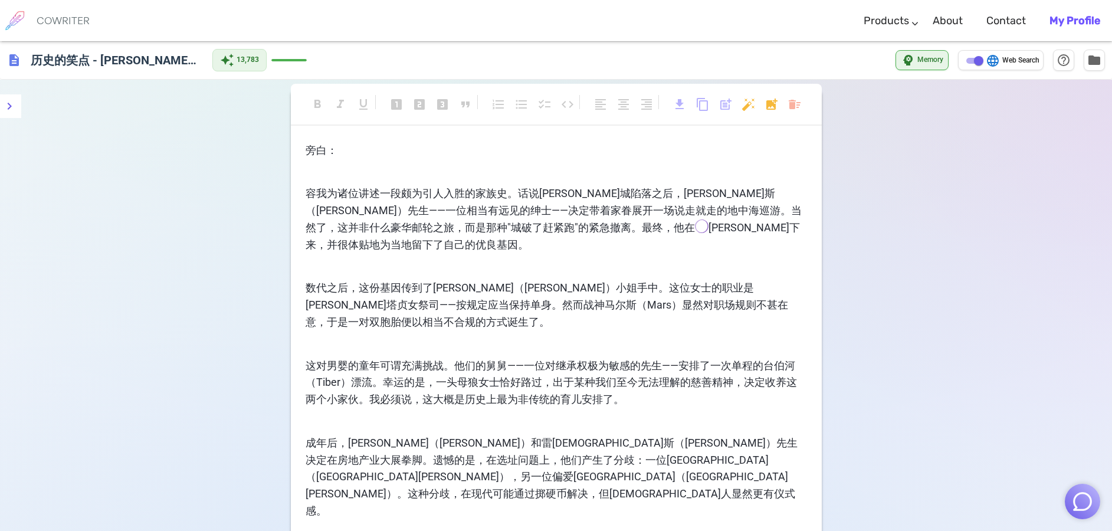
click at [557, 224] on span "[PERSON_NAME]下来，并很体贴地为当地留下了自己的优良基因。" at bounding box center [553, 235] width 494 height 29
click at [521, 227] on span "容我为诸位讲述一段颇为引人入胜的家族史。话说[PERSON_NAME]城陷落之后，[PERSON_NAME]斯（[PERSON_NAME]）先生——一位相当有…" at bounding box center [554, 210] width 496 height 47
click at [562, 225] on span "[PERSON_NAME]下来，并很体贴地为当地留下了自己的优良基因。" at bounding box center [553, 235] width 494 height 29
drag, startPoint x: 409, startPoint y: 149, endPoint x: 379, endPoint y: 150, distance: 30.1
click at [379, 150] on p "旁白：" at bounding box center [556, 150] width 501 height 17
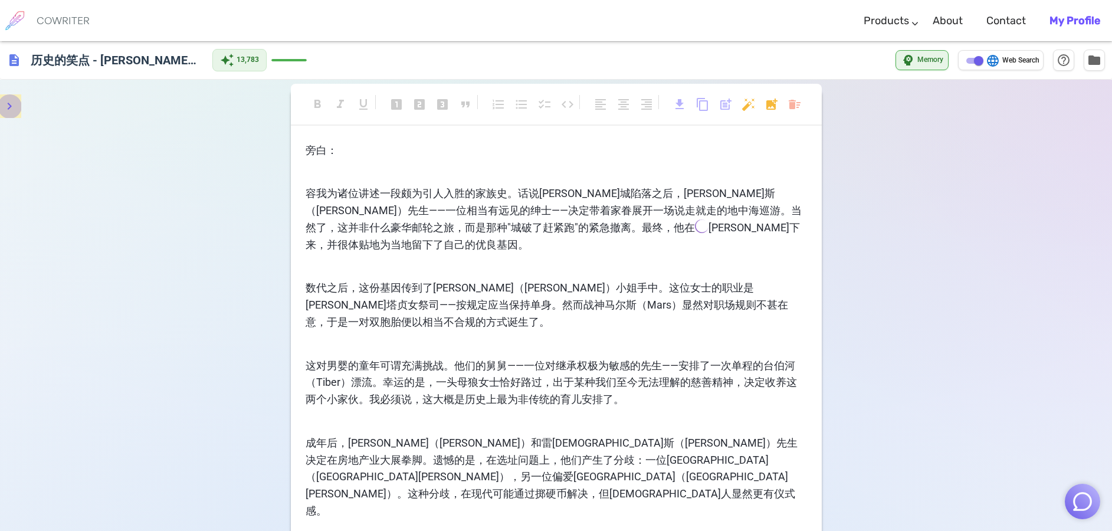
click at [13, 105] on icon "menu" at bounding box center [9, 106] width 14 height 14
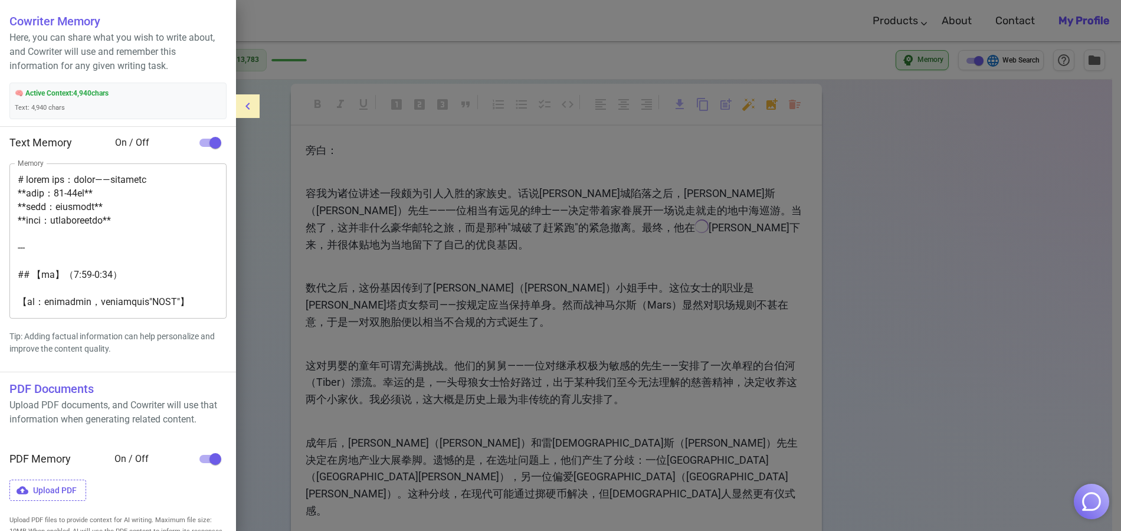
click at [356, 169] on div at bounding box center [560, 265] width 1121 height 531
